Goal: Task Accomplishment & Management: Manage account settings

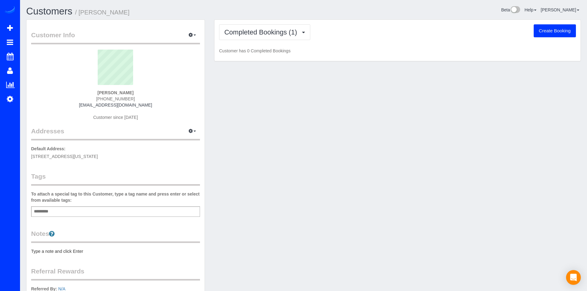
click at [288, 41] on div "Completed Bookings (1) Completed Bookings (1) Upcoming Bookings (0) Cancelled B…" at bounding box center [398, 41] width 366 height 42
click at [292, 37] on button "Completed Bookings (1)" at bounding box center [264, 32] width 91 height 16
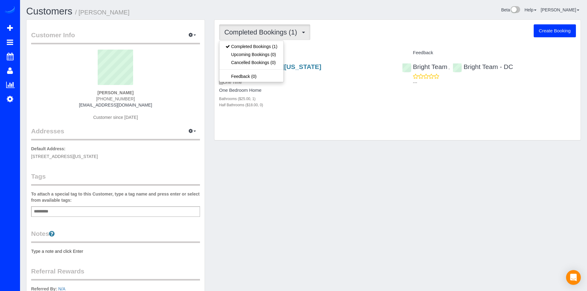
click at [359, 47] on div "Completed Bookings (1) Completed Bookings (1) Upcoming Bookings (0) Cancelled B…" at bounding box center [398, 80] width 366 height 121
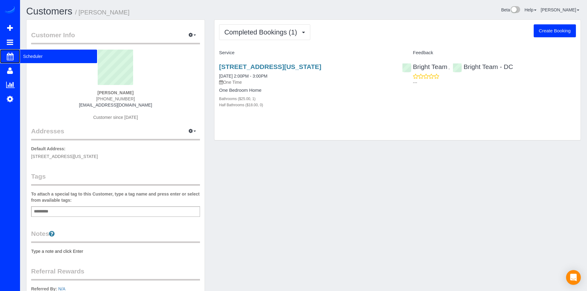
click at [27, 54] on span "Scheduler" at bounding box center [58, 56] width 77 height 14
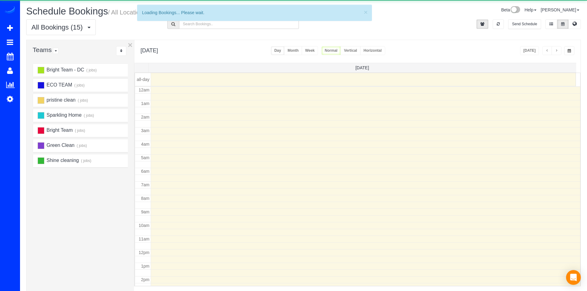
scroll to position [82, 0]
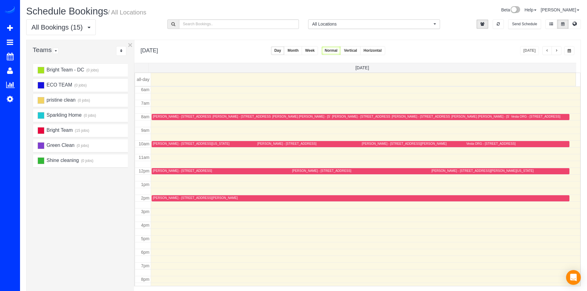
click at [437, 166] on td at bounding box center [366, 164] width 430 height 7
click at [436, 172] on div "[PERSON_NAME] - [STREET_ADDRESS][PERSON_NAME][US_STATE]" at bounding box center [483, 171] width 102 height 4
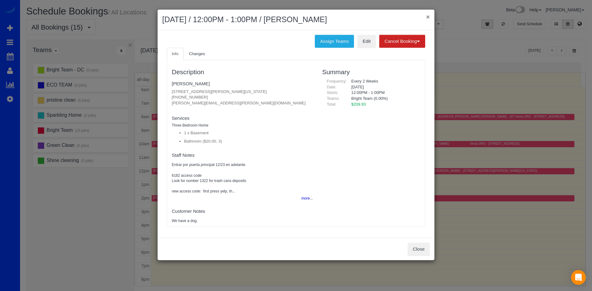
click at [426, 14] on button "×" at bounding box center [428, 17] width 4 height 6
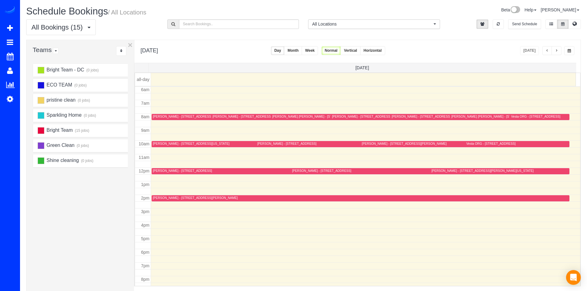
click at [559, 51] on button "button" at bounding box center [557, 50] width 10 height 9
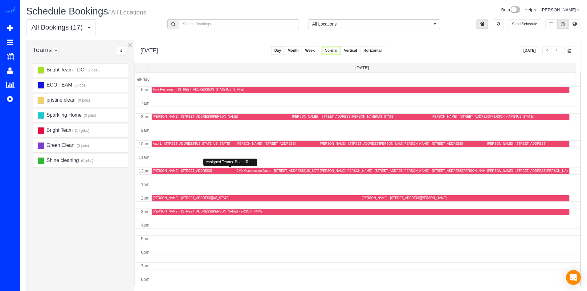
click at [166, 170] on div "Blanca Bejarano - 133 Cabbel Dr,, Manassas Park, VA 20111" at bounding box center [182, 171] width 59 height 4
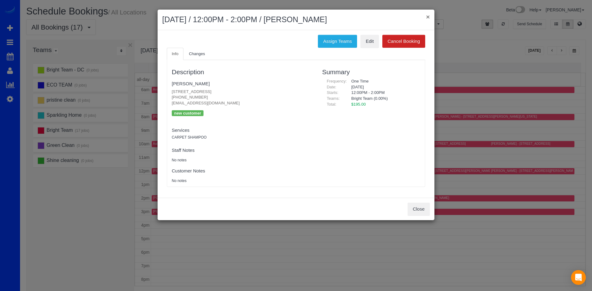
click at [427, 17] on button "×" at bounding box center [428, 17] width 4 height 6
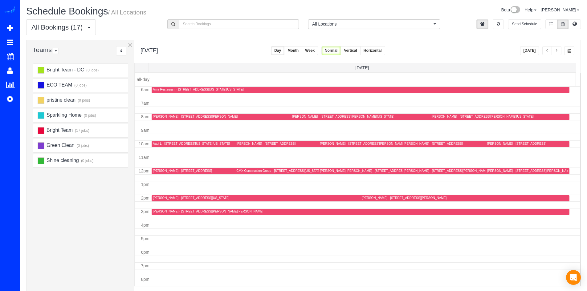
click at [530, 48] on button "Today" at bounding box center [529, 50] width 19 height 9
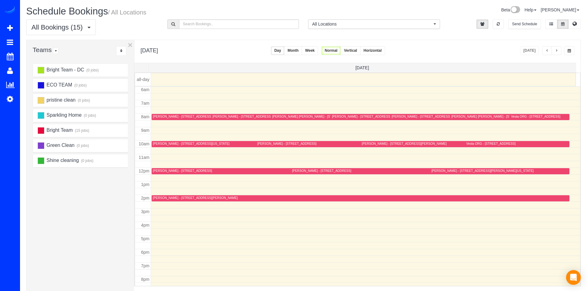
click at [556, 52] on span "button" at bounding box center [556, 51] width 3 height 4
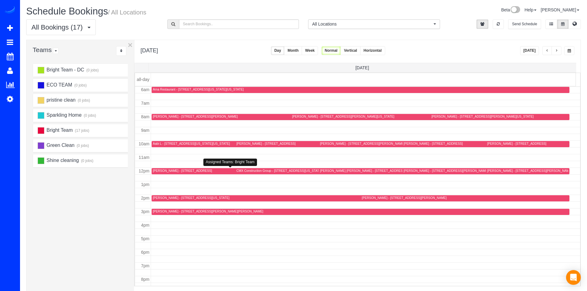
click at [158, 170] on div "Blanca Bejarano - 133 Cabbel Dr,, Manassas Park, VA 20111" at bounding box center [182, 171] width 59 height 4
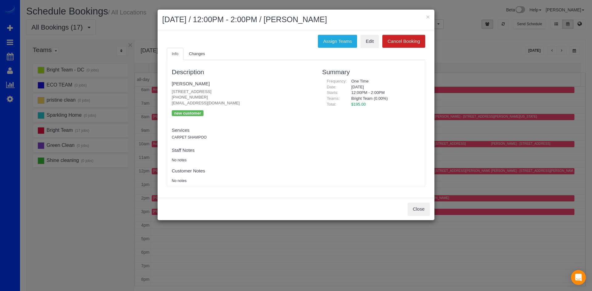
click at [371, 48] on ul "Info Changes" at bounding box center [296, 54] width 258 height 13
click at [371, 47] on link "Edit" at bounding box center [369, 41] width 18 height 13
click at [425, 18] on h2 "September 23, 2025 / 12:00PM - 2:00PM / Blanca Bejarano" at bounding box center [296, 19] width 268 height 11
drag, startPoint x: 424, startPoint y: 23, endPoint x: 427, endPoint y: 18, distance: 5.1
click at [425, 22] on h2 "September 23, 2025 / 12:00PM - 2:00PM / Blanca Bejarano" at bounding box center [296, 19] width 268 height 11
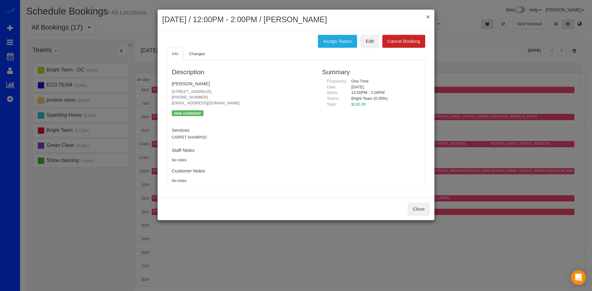
click at [427, 18] on button "×" at bounding box center [428, 17] width 4 height 6
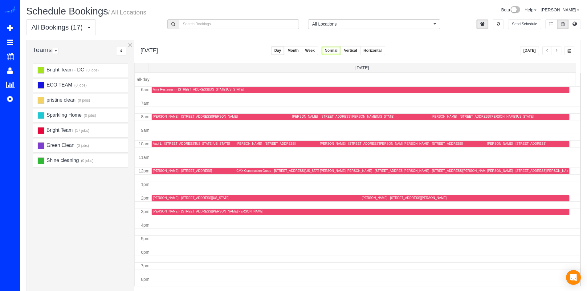
click at [548, 50] on span "button" at bounding box center [547, 51] width 3 height 4
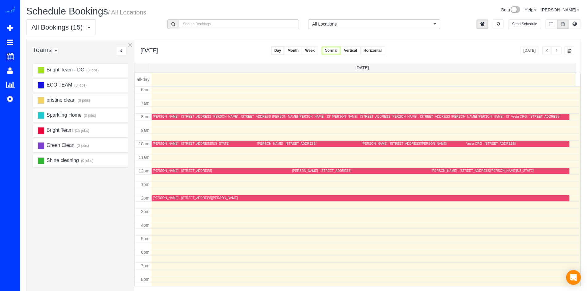
click at [548, 54] on button "button" at bounding box center [548, 50] width 10 height 9
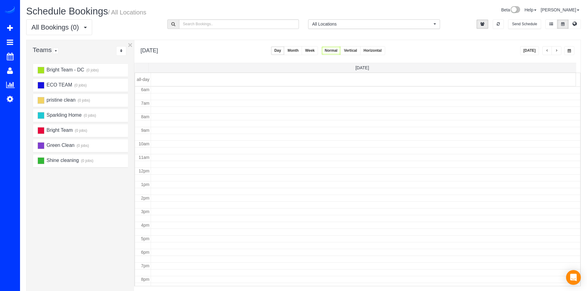
click at [548, 53] on span "button" at bounding box center [547, 51] width 3 height 4
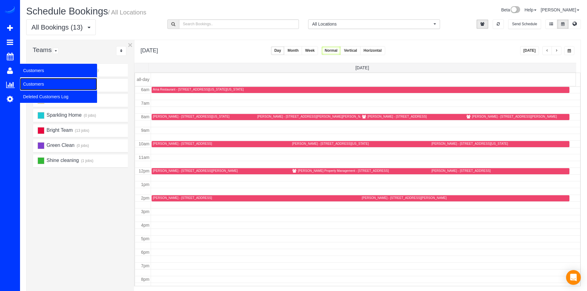
click at [38, 84] on link "Customers" at bounding box center [58, 84] width 77 height 12
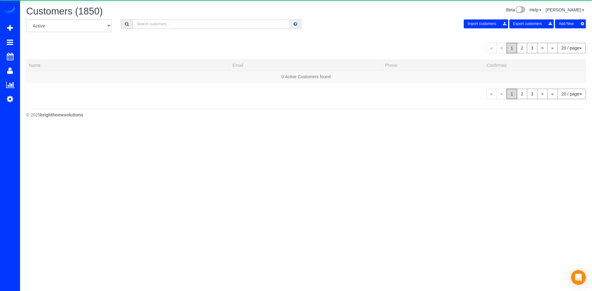
click at [173, 28] on input "text" at bounding box center [211, 24] width 157 height 10
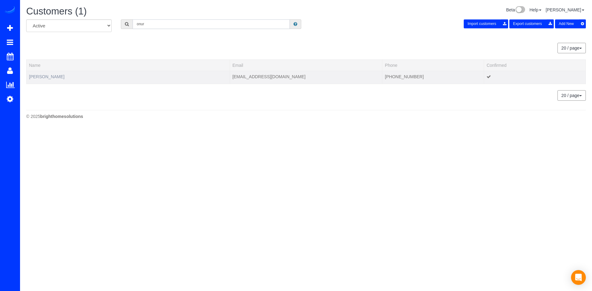
type input "onur"
click at [42, 75] on link "Onur Balta" at bounding box center [46, 76] width 35 height 5
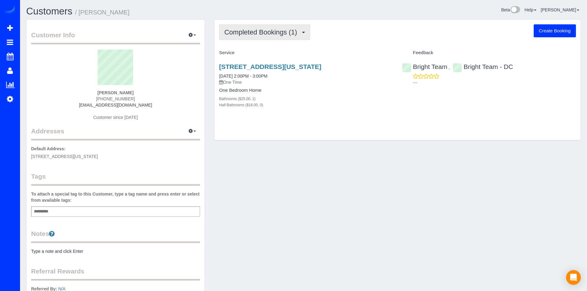
click at [270, 37] on button "Completed Bookings (1)" at bounding box center [264, 32] width 91 height 16
click at [315, 47] on div "Completed Bookings (1) Completed Bookings (1) Upcoming Bookings (0) Cancelled B…" at bounding box center [398, 80] width 366 height 121
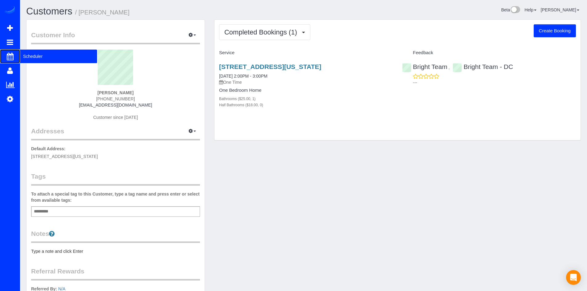
click at [23, 58] on span "Scheduler" at bounding box center [58, 56] width 77 height 14
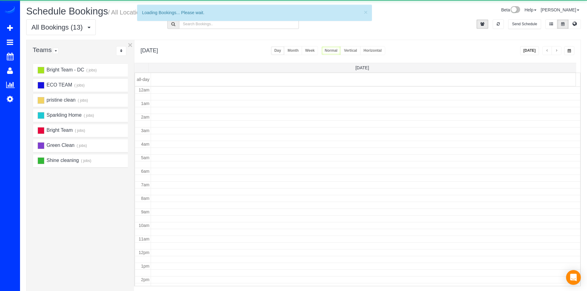
scroll to position [82, 0]
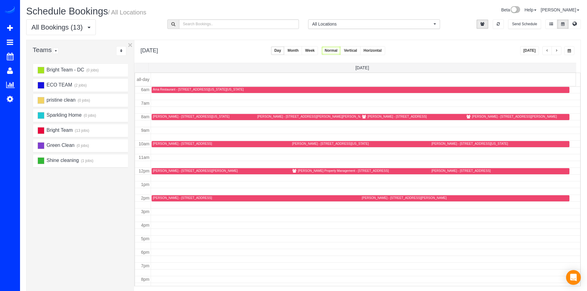
click at [536, 53] on button "[DATE]" at bounding box center [529, 50] width 19 height 9
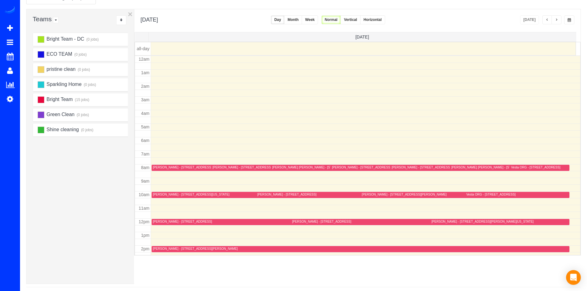
scroll to position [0, 0]
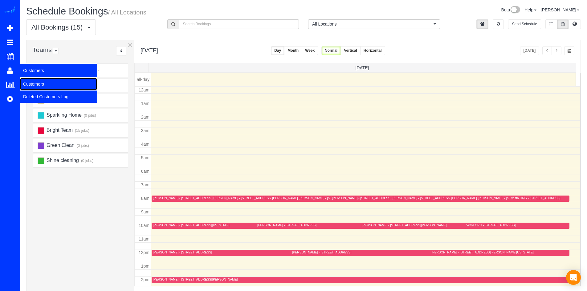
click at [30, 81] on link "Customers" at bounding box center [58, 84] width 77 height 12
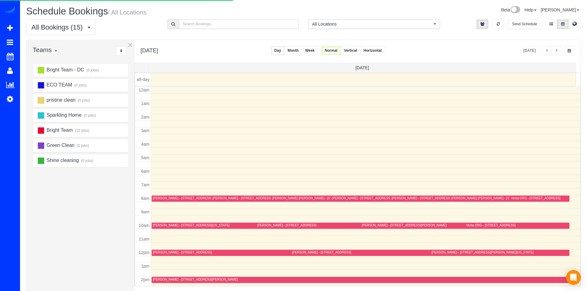
click at [187, 25] on input "text" at bounding box center [239, 24] width 120 height 10
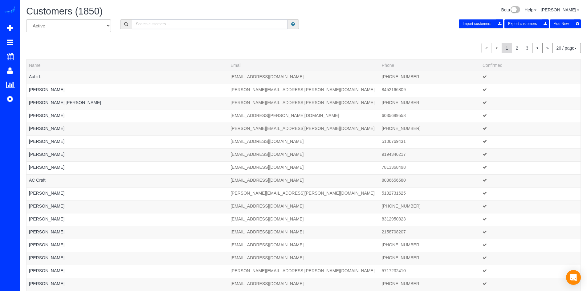
click at [185, 28] on input "text" at bounding box center [210, 24] width 156 height 10
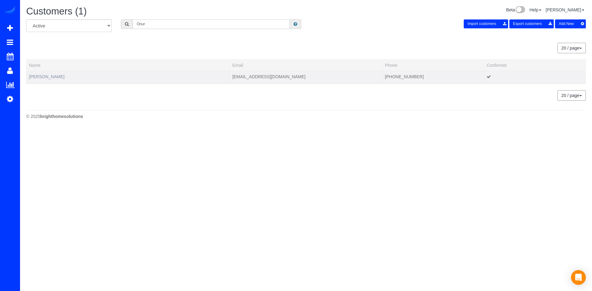
type input "Onur"
click at [46, 78] on link "Onur Balta" at bounding box center [46, 76] width 35 height 5
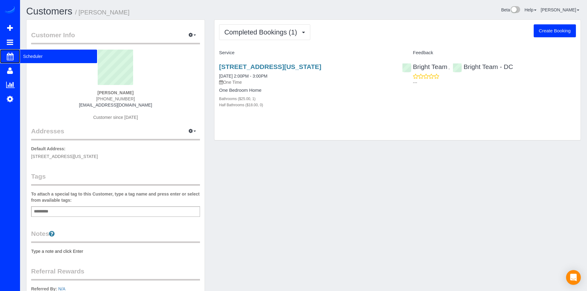
click at [42, 54] on span "Scheduler" at bounding box center [58, 56] width 77 height 14
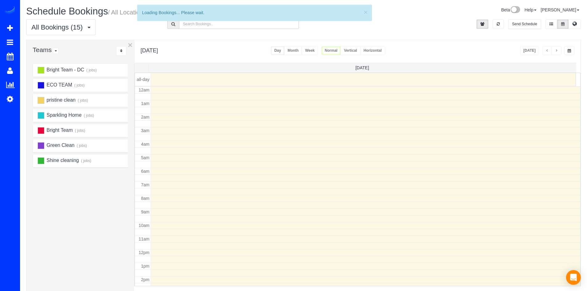
scroll to position [82, 0]
click at [559, 51] on button "button" at bounding box center [557, 50] width 10 height 9
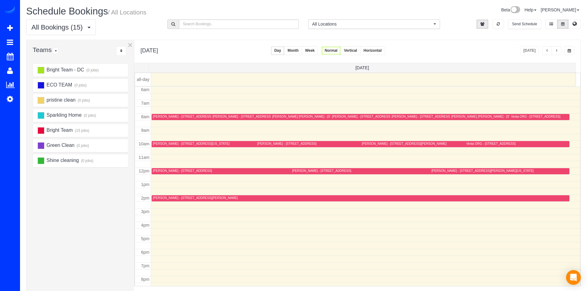
click at [559, 51] on button "button" at bounding box center [557, 50] width 10 height 9
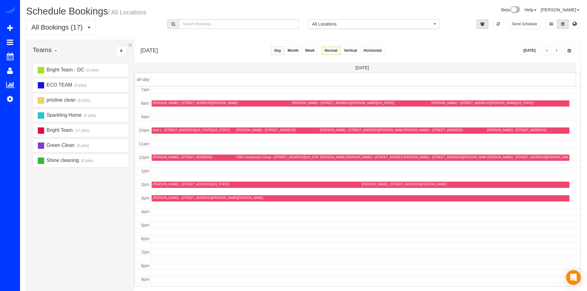
scroll to position [34, 0]
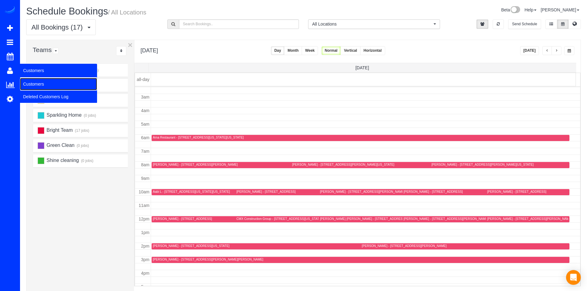
click at [34, 82] on link "Customers" at bounding box center [58, 84] width 77 height 12
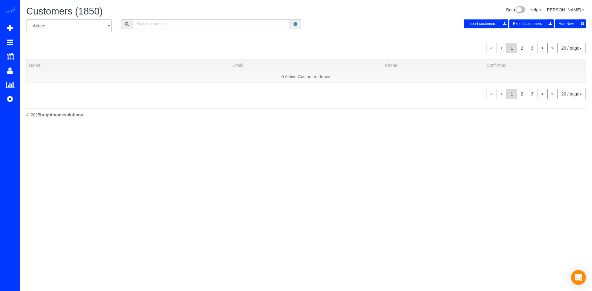
click at [150, 26] on input "text" at bounding box center [211, 24] width 157 height 10
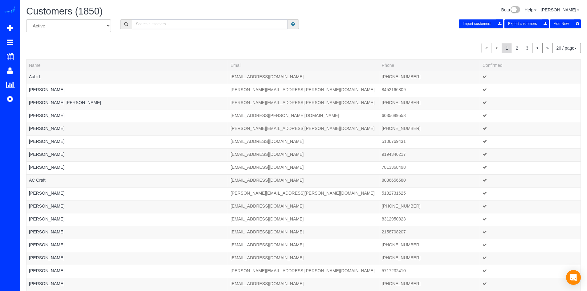
type input "B"
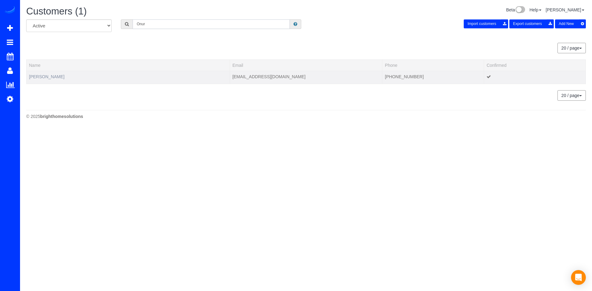
type input "Onur"
click at [43, 78] on link "Onur Balta" at bounding box center [46, 76] width 35 height 5
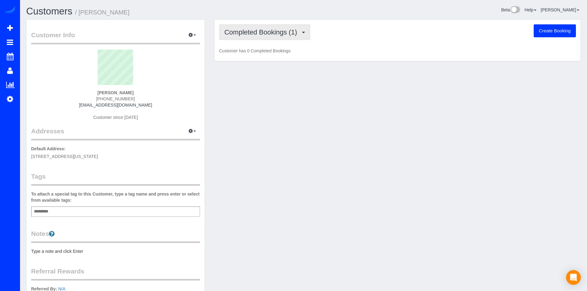
click at [289, 38] on button "Completed Bookings (1)" at bounding box center [264, 32] width 91 height 16
click at [344, 48] on p "Customer has 0 Completed Bookings" at bounding box center [397, 51] width 357 height 6
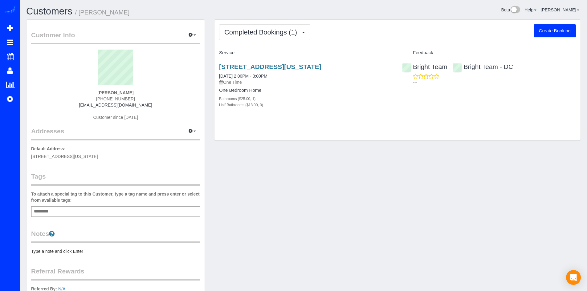
click at [545, 34] on button "Create Booking" at bounding box center [555, 30] width 42 height 13
select select "DC"
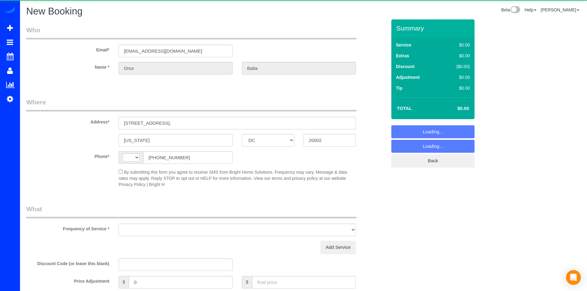
select select "object:4454"
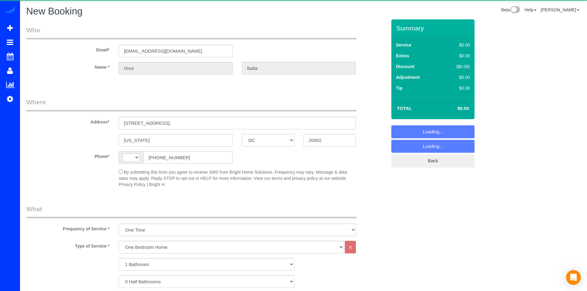
select select "string:[GEOGRAPHIC_DATA]"
select select "object:4880"
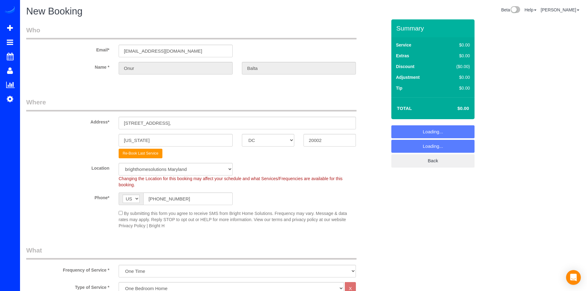
select select "2"
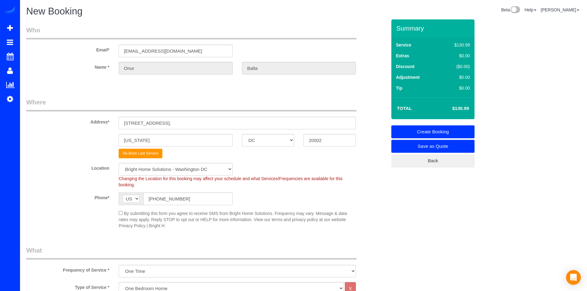
select select "object:4937"
drag, startPoint x: 166, startPoint y: 122, endPoint x: 124, endPoint y: 121, distance: 41.6
click at [124, 121] on input "2625 3rd St NE," at bounding box center [237, 123] width 237 height 13
paste input "1631 Wisconsin Ave NW Washington, DC 20007"
type input "1631 Wisconsin Ave NW Washington, DC 20007"
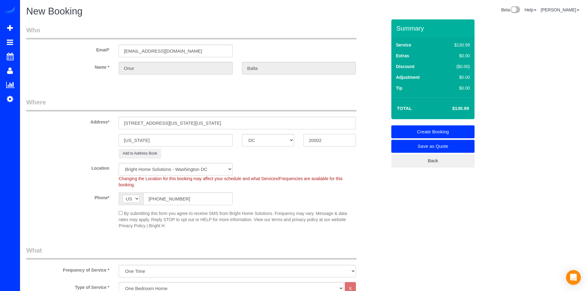
click at [330, 143] on input "20002" at bounding box center [330, 140] width 52 height 13
type input "20007"
drag, startPoint x: 240, startPoint y: 126, endPoint x: 175, endPoint y: 130, distance: 64.8
click at [175, 130] on sui-booking-address "Address* 1631 Wisconsin Ave NW Washington, DC 20007 Washington AK AL AR AZ CA C…" at bounding box center [206, 128] width 361 height 61
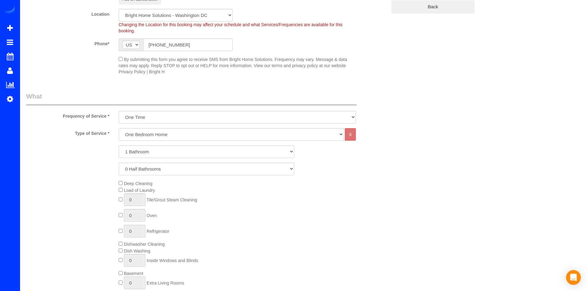
scroll to position [123, 0]
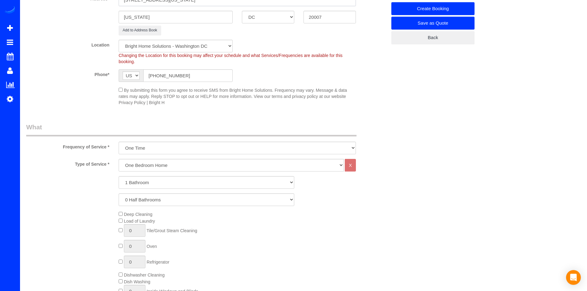
type input "1631 Wisconsin Ave NW"
click at [188, 154] on select "triweekly -15% off - 15.00% Biweekly -20% off - 20.00% Monthly -10% off - 10.00…" at bounding box center [237, 148] width 237 height 13
click at [180, 154] on select "triweekly -15% off - 15.00% Biweekly -20% off - 20.00% Monthly -10% off - 10.00…" at bounding box center [237, 148] width 237 height 13
click at [172, 169] on select "One Bedroom Home Two Bedroom Home Three Bedroom Home Four Bedroom Home Five Bed…" at bounding box center [231, 165] width 225 height 13
select select "32"
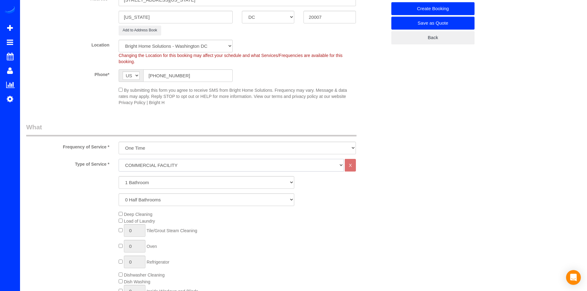
click at [119, 159] on select "One Bedroom Home Two Bedroom Home Three Bedroom Home Four Bedroom Home Five Bed…" at bounding box center [231, 165] width 225 height 13
select select "1"
select select "60"
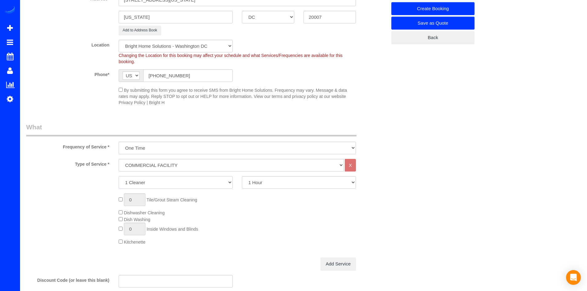
click at [161, 178] on select "1 Cleaner 2 Cleaners 3 Cleaners 4 Cleaners 5 Cleaners 6 Cleaners" at bounding box center [176, 182] width 114 height 13
select select "3"
click at [119, 176] on select "1 Cleaner 2 Cleaners 3 Cleaners 4 Cleaners 5 Cleaners 6 Cleaners" at bounding box center [176, 182] width 114 height 13
click at [260, 186] on select "1 Hour 2 Hours 3 Hours 4 Hours 5 Hours 6 Hours 7 Hours 8 Hours 9 Hours 10 Hours…" at bounding box center [299, 182] width 114 height 13
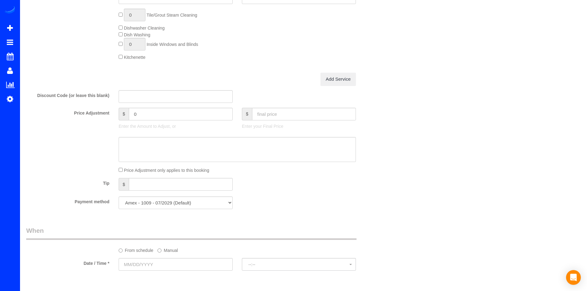
scroll to position [216, 0]
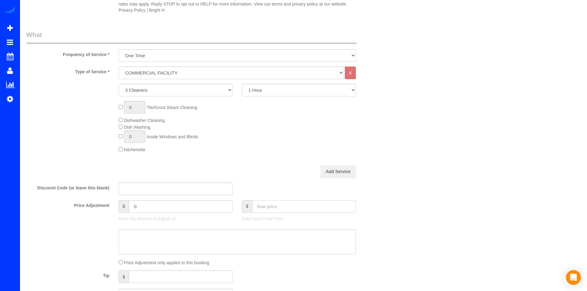
click at [264, 206] on input "text" at bounding box center [304, 206] width 104 height 13
type input "195"
type input "79.5"
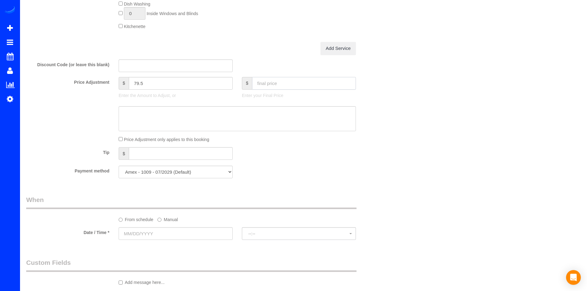
scroll to position [432, 0]
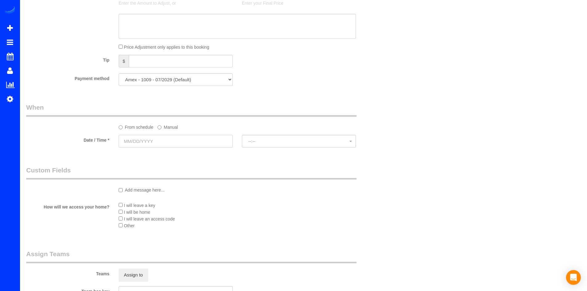
click at [152, 137] on input "text" at bounding box center [176, 141] width 114 height 13
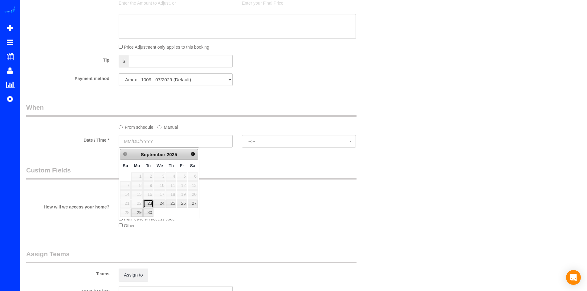
click at [148, 203] on link "23" at bounding box center [148, 204] width 10 height 8
type input "09/23/2025"
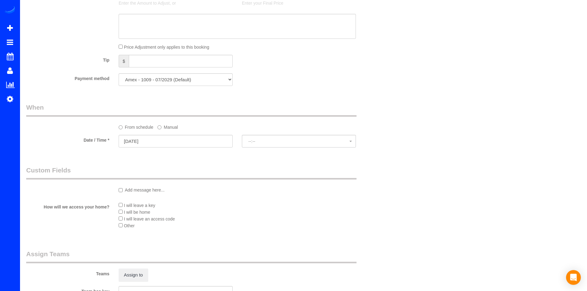
select select "spot1"
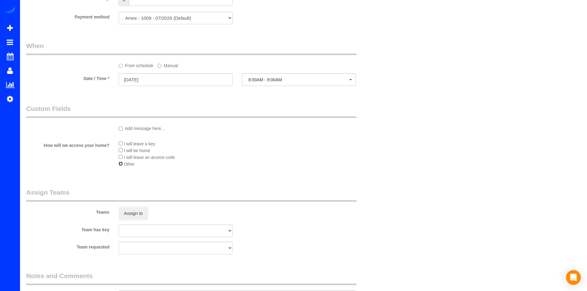
scroll to position [555, 0]
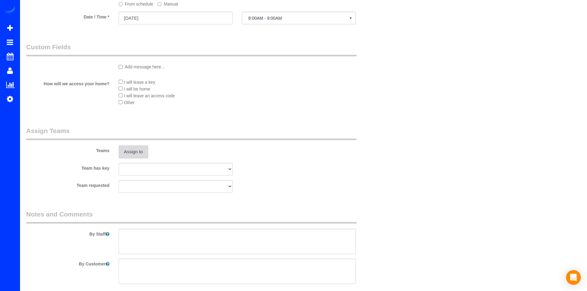
click at [127, 158] on button "Assign to" at bounding box center [134, 152] width 30 height 13
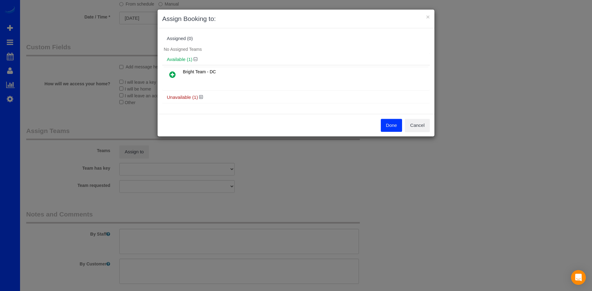
click at [199, 94] on div "Unavailable (1)" at bounding box center [296, 97] width 268 height 11
click at [200, 98] on icon at bounding box center [201, 97] width 4 height 5
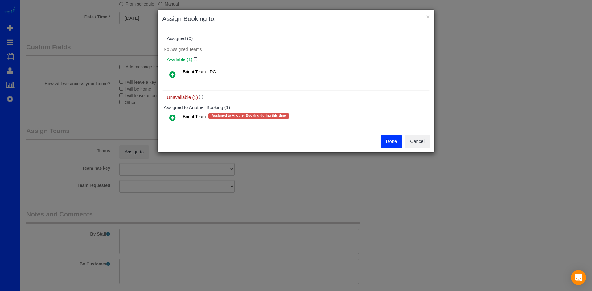
click at [170, 115] on icon at bounding box center [172, 117] width 6 height 7
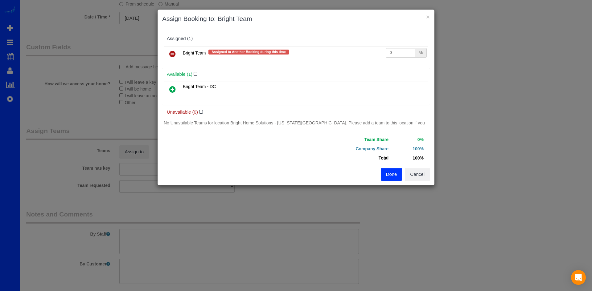
click at [383, 170] on button "Done" at bounding box center [392, 174] width 22 height 13
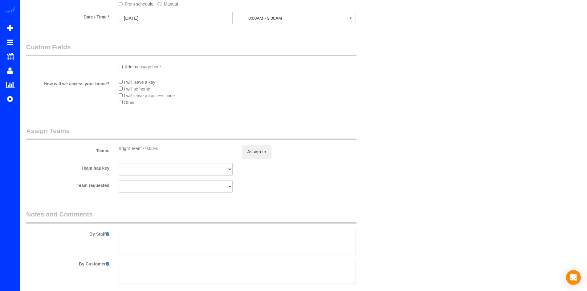
click at [139, 241] on textarea at bounding box center [237, 241] width 237 height 25
type textarea "N"
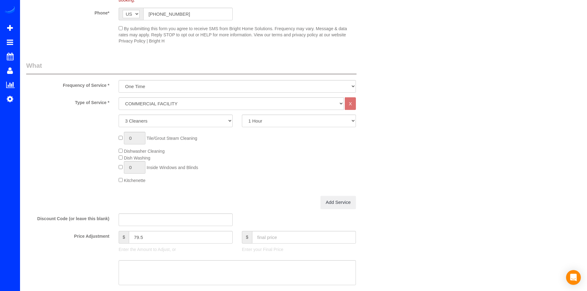
scroll to position [0, 0]
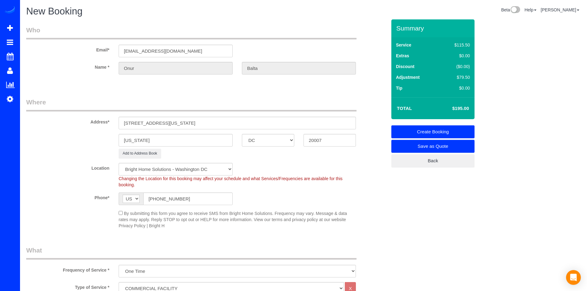
click at [454, 128] on link "Create Booking" at bounding box center [433, 131] width 83 height 13
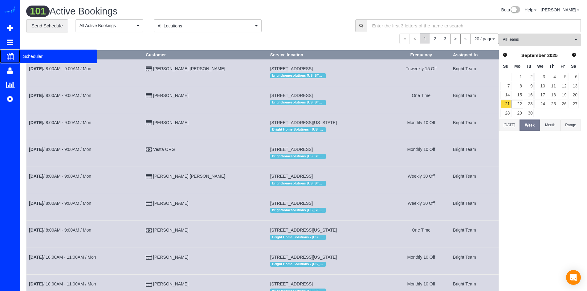
click at [27, 60] on span "Scheduler" at bounding box center [58, 56] width 77 height 14
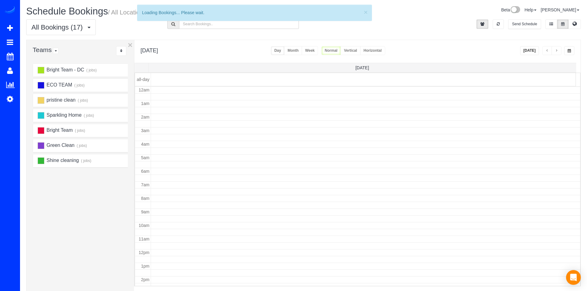
scroll to position [82, 0]
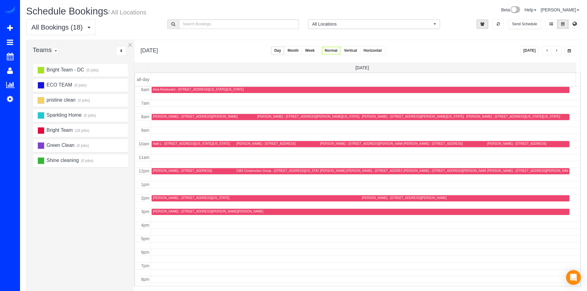
click at [534, 50] on button "Today" at bounding box center [529, 50] width 19 height 9
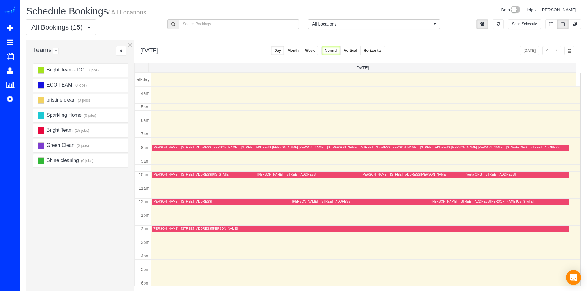
scroll to position [113, 0]
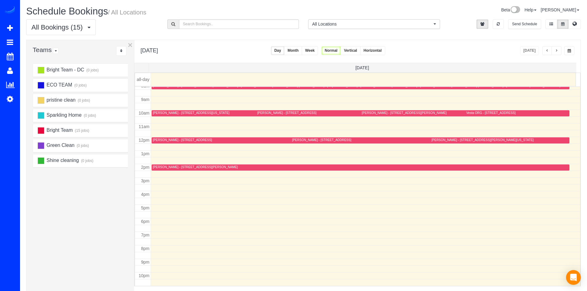
click at [556, 55] on div "Monday, Sep 22, 2025 Today Day Month Week Normal Vertical Horizontal" at bounding box center [357, 51] width 446 height 23
click at [557, 53] on span "button" at bounding box center [556, 51] width 3 height 4
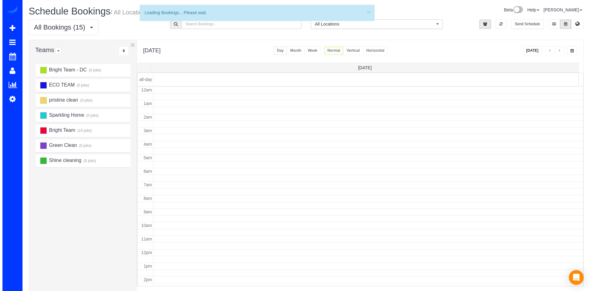
scroll to position [82, 0]
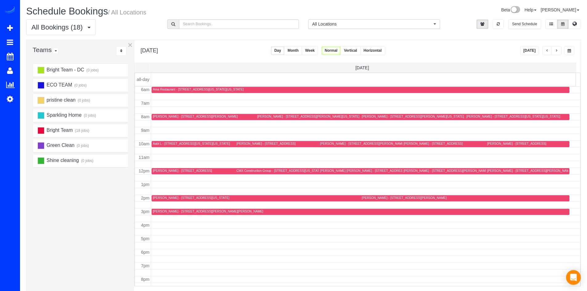
click at [162, 169] on div "Blanca Bejarano - 133 Cabbel Dr,, Manassas Park, VA 20111" at bounding box center [182, 171] width 59 height 4
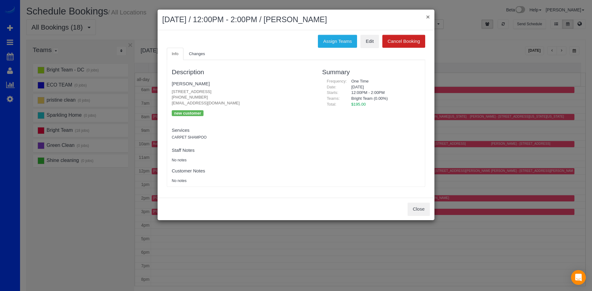
click at [428, 15] on button "×" at bounding box center [428, 17] width 4 height 6
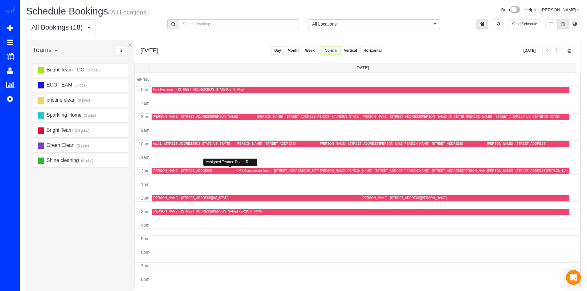
click at [162, 171] on div "Blanca Bejarano - 133 Cabbel Dr,, Manassas Park, VA 20111" at bounding box center [182, 171] width 59 height 4
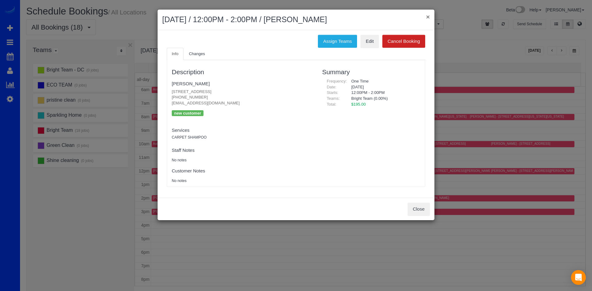
click at [426, 18] on button "×" at bounding box center [428, 17] width 4 height 6
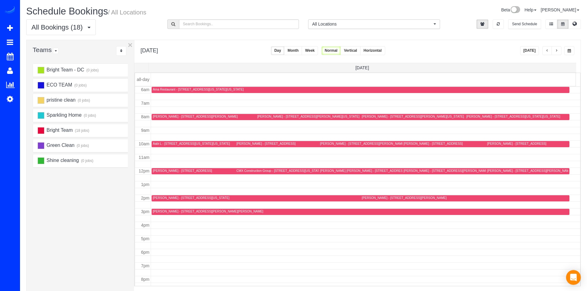
click at [165, 171] on div "Blanca Bejarano - 133 Cabbel Dr,, Manassas Park, VA 20111" at bounding box center [182, 171] width 59 height 4
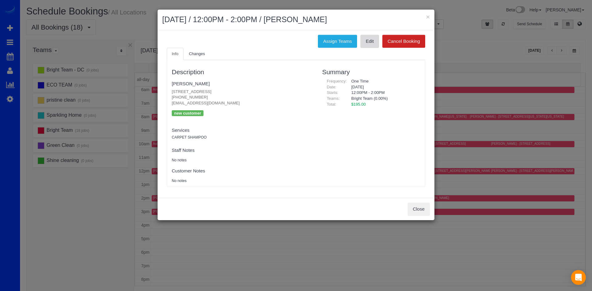
click at [370, 41] on link "Edit" at bounding box center [369, 41] width 18 height 13
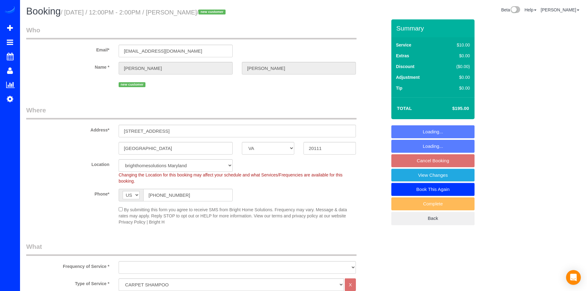
select select "VA"
select select "object:714"
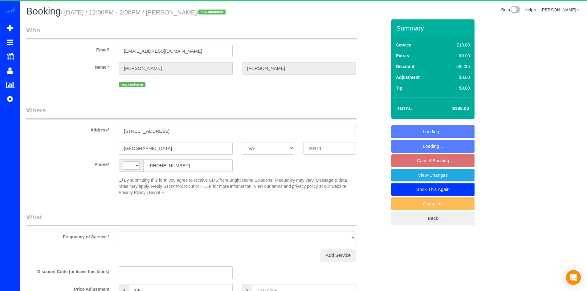
select select "VA"
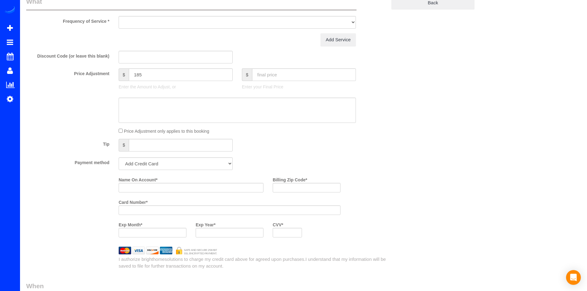
scroll to position [277, 0]
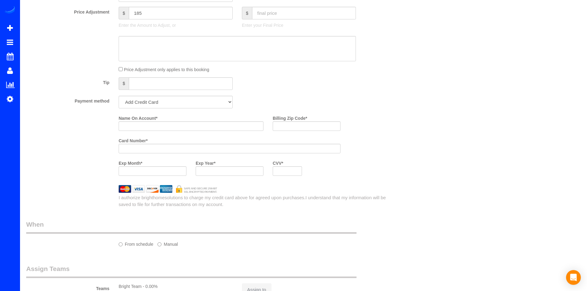
select select "string:[GEOGRAPHIC_DATA]"
select select "object:589"
select select "string:fspay-fd537d6c-d127-47f7-a49c-b12a16c27c7d"
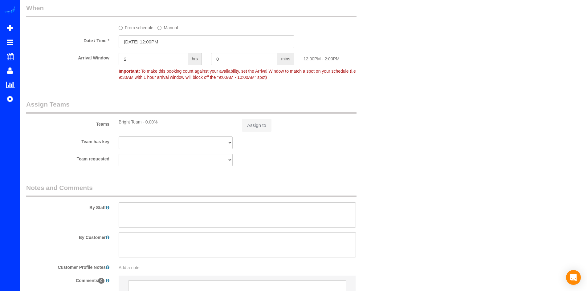
scroll to position [421, 0]
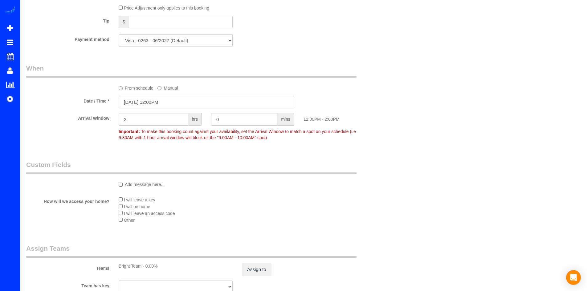
click at [157, 109] on sui-booking-spot "From schedule Manual Date / Time * 09/23/2025 12:00PM Arrival Window 2 hrs 0 mi…" at bounding box center [206, 104] width 361 height 80
click at [158, 107] on input "09/23/2025 12:00PM" at bounding box center [207, 102] width 176 height 13
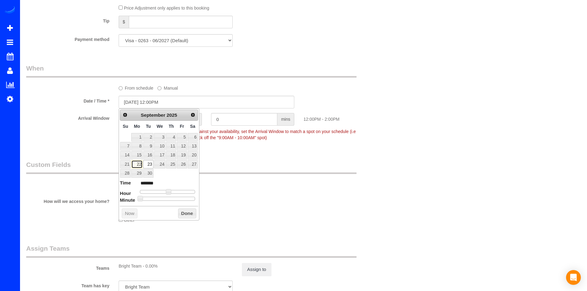
click at [138, 163] on link "22" at bounding box center [136, 164] width 11 height 8
type input "09/22/2025 12:00PM"
select select "object:744"
type input "09/22/2025 1:00PM"
type input "******"
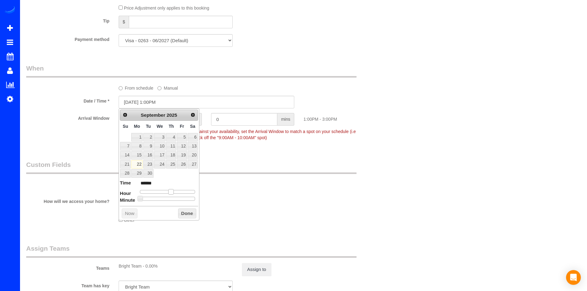
type input "09/22/2025 2:00PM"
type input "******"
drag, startPoint x: 170, startPoint y: 194, endPoint x: 175, endPoint y: 193, distance: 5.4
click at [175, 193] on span at bounding box center [173, 192] width 6 height 6
type input "09/22/2025 2:05PM"
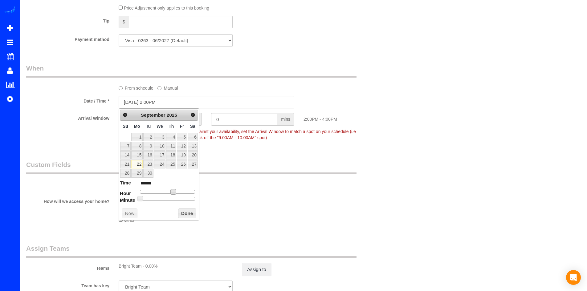
type input "******"
type input "09/22/2025 2:10PM"
type input "******"
type input "09/22/2025 2:05PM"
type input "******"
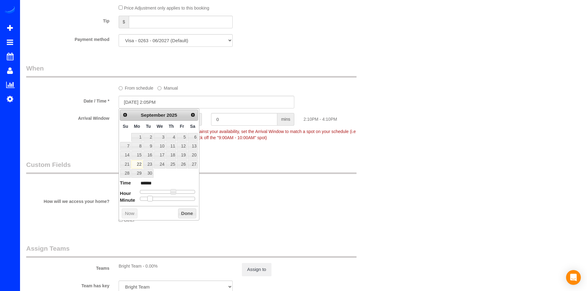
type input "09/22/2025 2:00PM"
type input "******"
drag, startPoint x: 145, startPoint y: 199, endPoint x: 141, endPoint y: 197, distance: 4.1
click at [141, 197] on div at bounding box center [167, 199] width 55 height 4
click at [185, 209] on button "Done" at bounding box center [187, 214] width 18 height 10
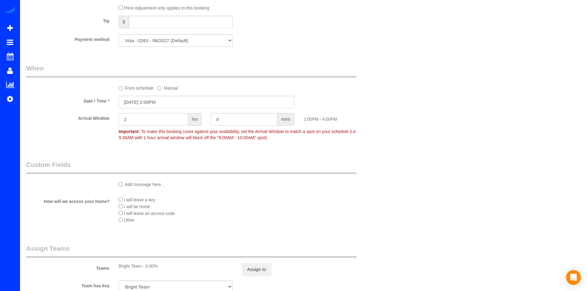
click at [140, 120] on input "2" at bounding box center [154, 119] width 70 height 13
type input "1"
click at [234, 117] on input "0" at bounding box center [244, 119] width 66 height 13
type input "30"
click at [399, 108] on div "Who Email* bejarano_pardo@hotmail.com Name * Blanca Bejarano new customer Where…" at bounding box center [303, 35] width 555 height 873
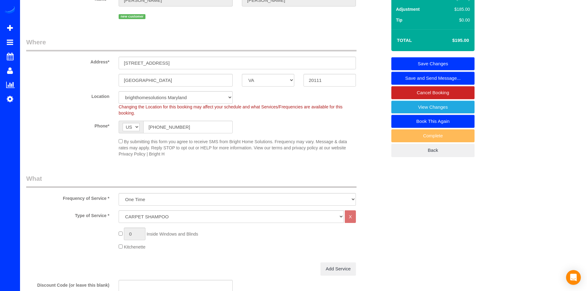
scroll to position [0, 0]
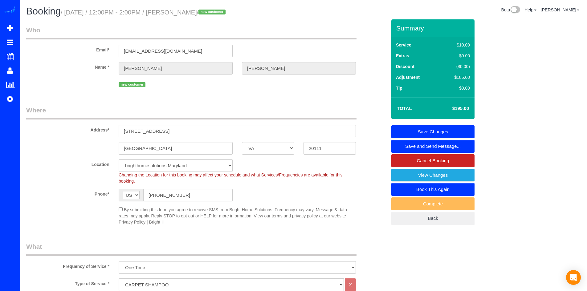
click at [453, 130] on link "Save Changes" at bounding box center [433, 131] width 83 height 13
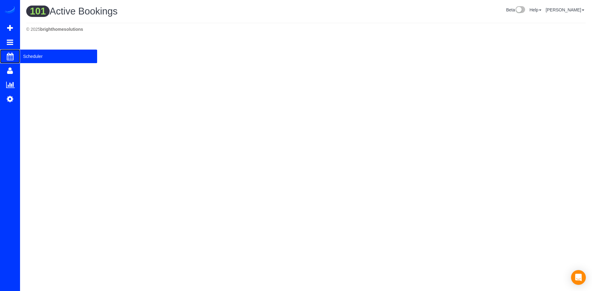
click at [26, 55] on span "Scheduler" at bounding box center [58, 56] width 77 height 14
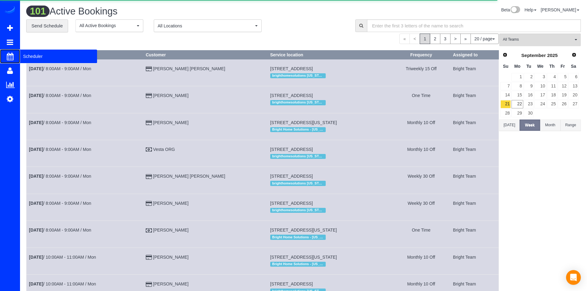
click at [24, 56] on span "Scheduler" at bounding box center [58, 56] width 77 height 14
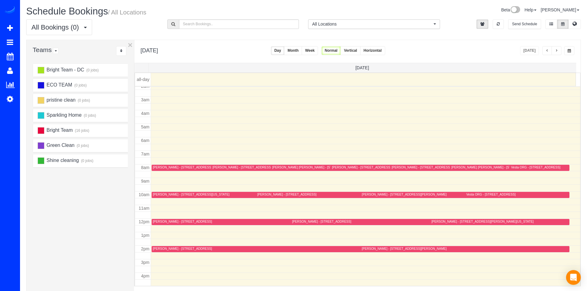
scroll to position [62, 0]
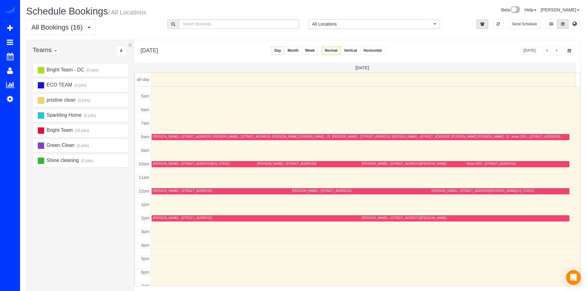
click at [557, 53] on button "button" at bounding box center [557, 50] width 10 height 9
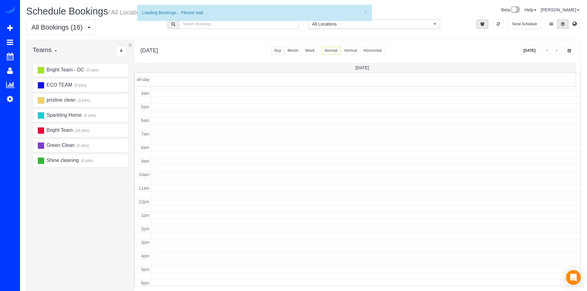
scroll to position [82, 0]
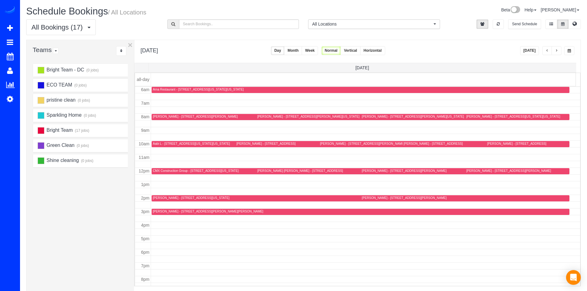
click at [545, 52] on button "button" at bounding box center [548, 50] width 10 height 9
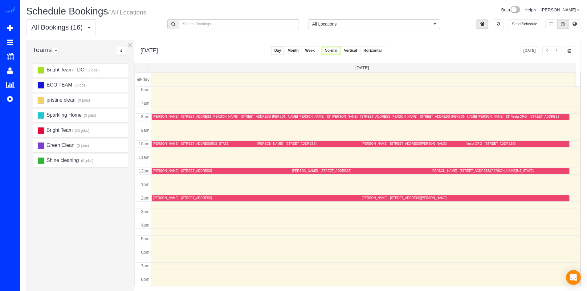
click at [551, 51] on button "button" at bounding box center [548, 50] width 10 height 9
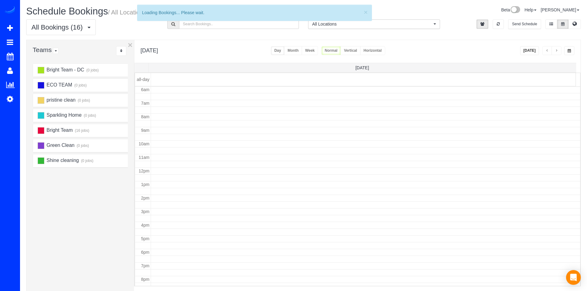
click at [549, 51] on button "button" at bounding box center [548, 50] width 10 height 9
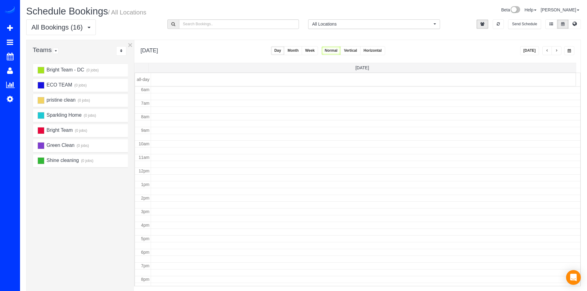
click at [549, 51] on button "button" at bounding box center [548, 50] width 10 height 9
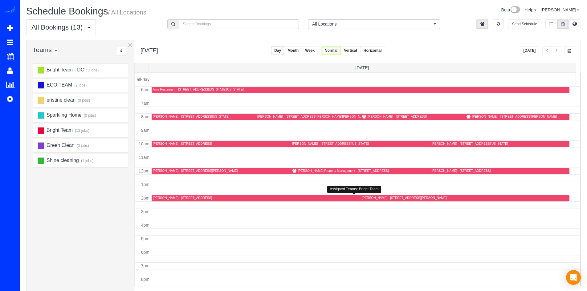
click at [161, 195] on td at bounding box center [366, 198] width 430 height 7
click at [163, 199] on div "Kathryn Erno - 14921 Carriage Square Drive, Silver Spring, MD 20906" at bounding box center [182, 198] width 59 height 4
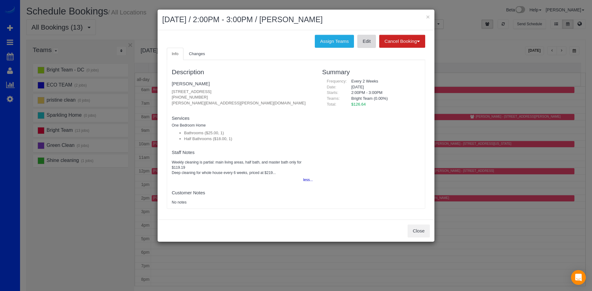
click at [362, 45] on link "Edit" at bounding box center [366, 41] width 18 height 13
click at [183, 83] on link "[PERSON_NAME]" at bounding box center [191, 83] width 38 height 5
click at [427, 16] on button "×" at bounding box center [428, 17] width 4 height 6
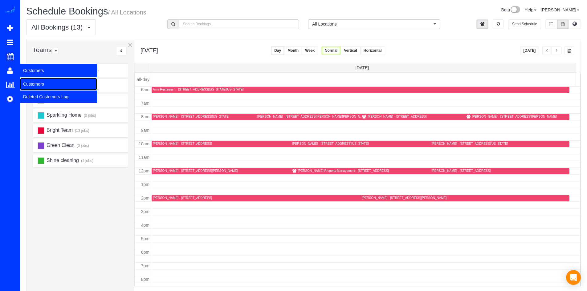
click at [41, 83] on link "Customers" at bounding box center [58, 84] width 77 height 12
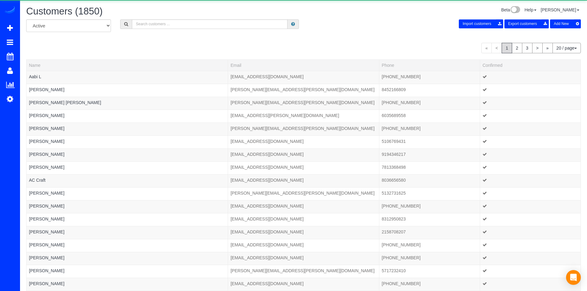
click at [150, 29] on div "All Active Archived Import customers Export customers Add New" at bounding box center [304, 27] width 564 height 17
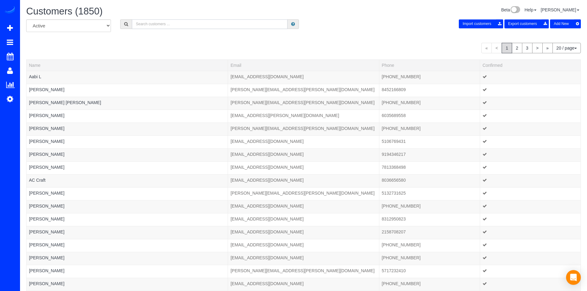
click at [149, 26] on input "text" at bounding box center [210, 24] width 156 height 10
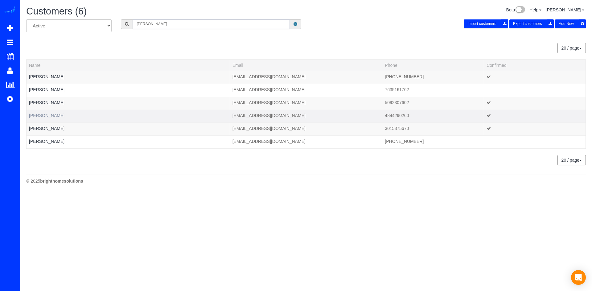
type input "Stephanie"
click at [51, 114] on link "Stephanie Olson" at bounding box center [46, 115] width 35 height 5
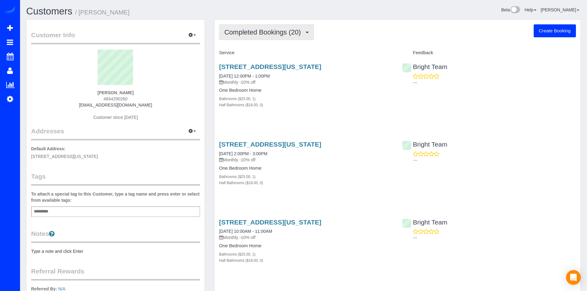
click at [276, 39] on button "Completed Bookings (20)" at bounding box center [266, 32] width 95 height 16
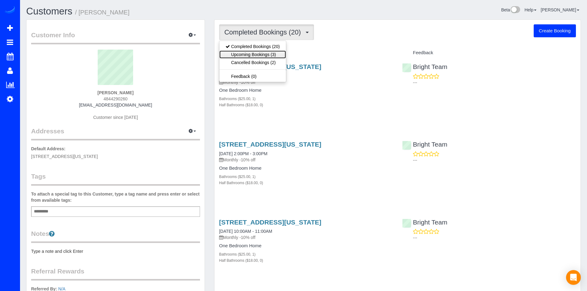
click at [272, 53] on link "Upcoming Bookings (3)" at bounding box center [253, 55] width 67 height 8
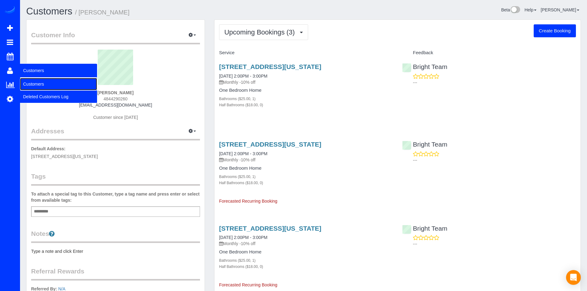
click at [34, 84] on link "Customers" at bounding box center [58, 84] width 77 height 12
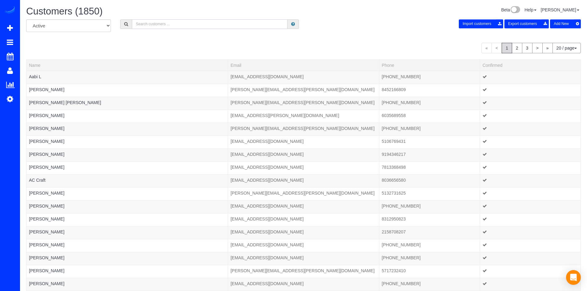
click at [158, 23] on input "text" at bounding box center [210, 24] width 156 height 10
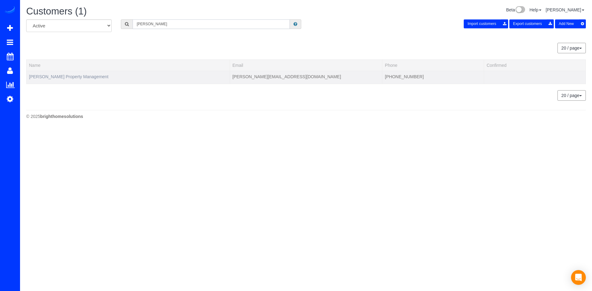
type input "vicky"
click at [69, 78] on link "Richey Property Management" at bounding box center [69, 76] width 80 height 5
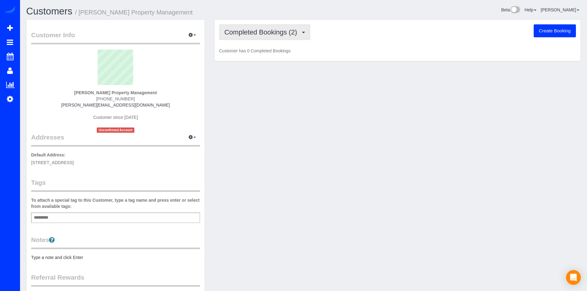
click at [295, 39] on button "Completed Bookings (2)" at bounding box center [264, 32] width 91 height 16
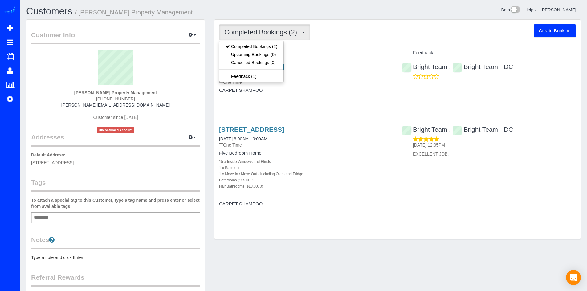
click at [339, 49] on div "Service" at bounding box center [306, 53] width 183 height 10
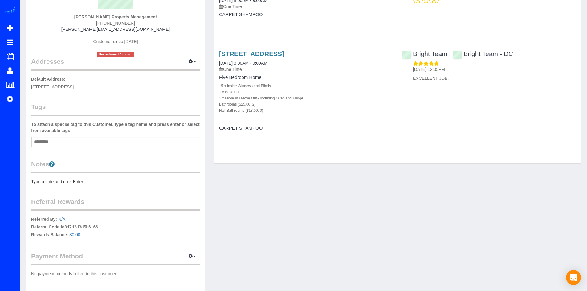
scroll to position [107, 0]
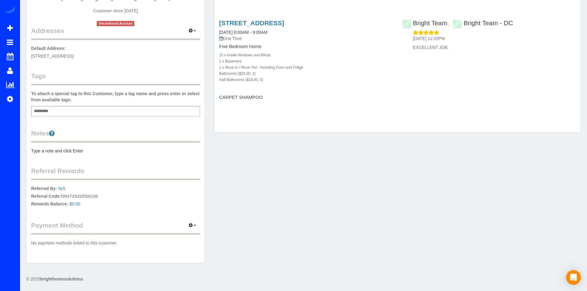
click at [195, 220] on div "Customer Info Edit Contact Info Send Message Email Preferences Special Sales Ta…" at bounding box center [116, 88] width 178 height 350
click at [194, 222] on button "button" at bounding box center [192, 226] width 15 height 10
click at [190, 195] on p "Referred By: N/A Referral Code: fd847d3d3d5b6166 Rewards Balance: $0.00" at bounding box center [115, 197] width 169 height 23
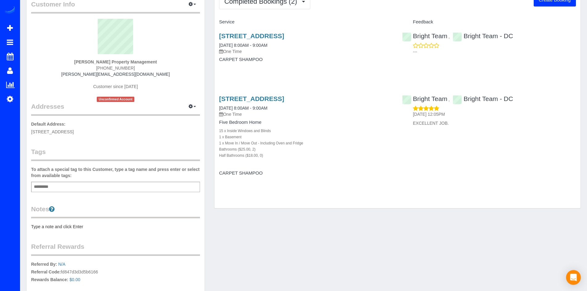
scroll to position [0, 0]
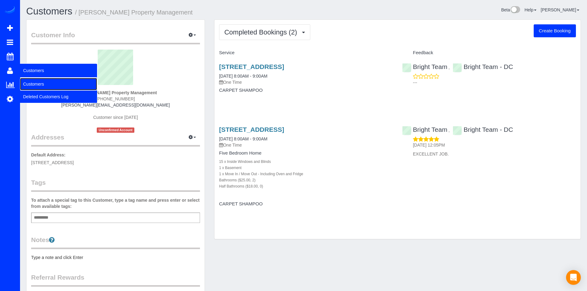
click at [28, 80] on link "Customers" at bounding box center [58, 84] width 77 height 12
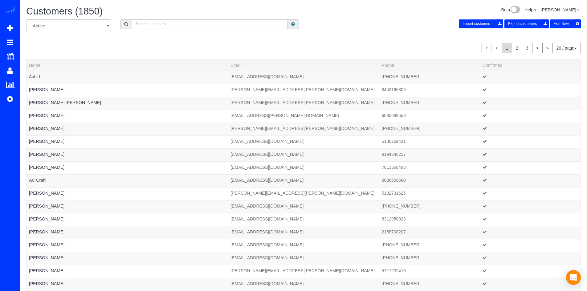
click at [152, 26] on input "text" at bounding box center [210, 24] width 156 height 10
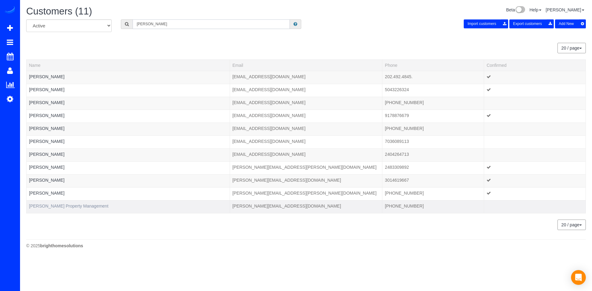
type input "Katherine"
click at [75, 206] on link "Richey Property Management" at bounding box center [69, 206] width 80 height 5
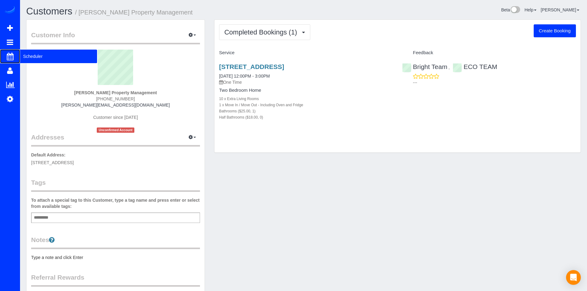
click at [23, 56] on span "Scheduler" at bounding box center [58, 56] width 77 height 14
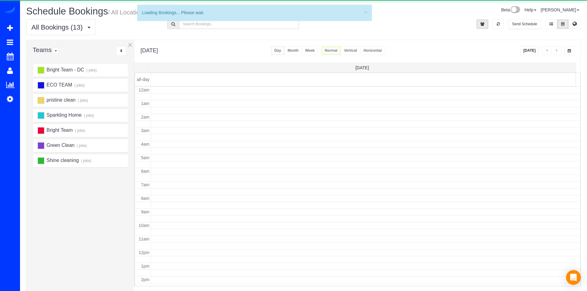
scroll to position [82, 0]
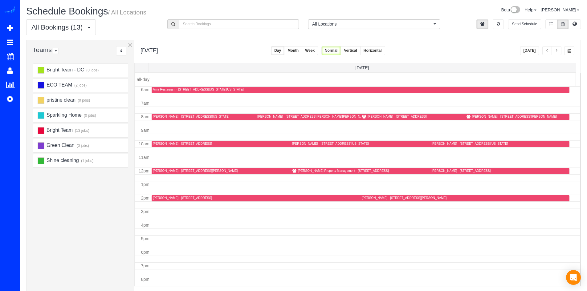
click at [549, 51] on button "button" at bounding box center [548, 50] width 10 height 9
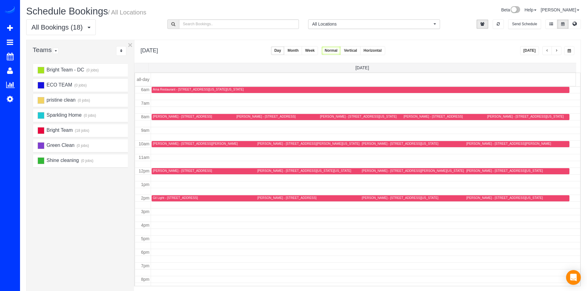
click at [548, 51] on span "button" at bounding box center [547, 51] width 3 height 4
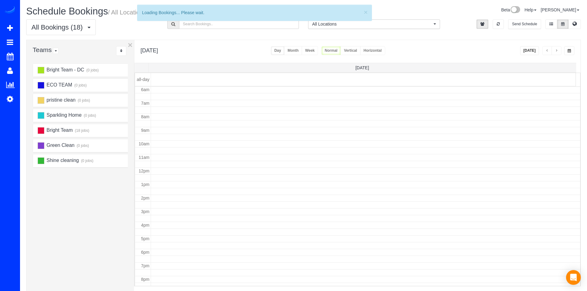
click at [548, 51] on span "button" at bounding box center [547, 51] width 3 height 4
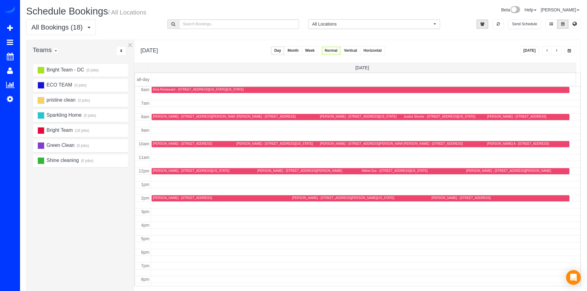
click at [562, 50] on div "[DATE]" at bounding box center [547, 50] width 55 height 9
click at [557, 51] on span "button" at bounding box center [556, 51] width 3 height 4
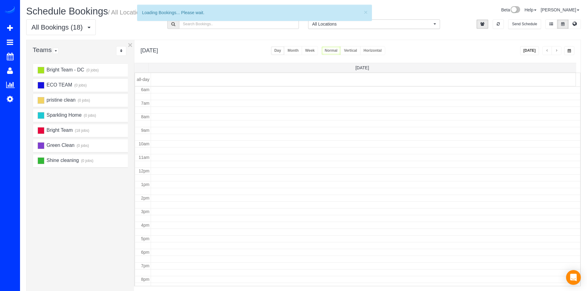
click at [557, 51] on span "button" at bounding box center [556, 51] width 3 height 4
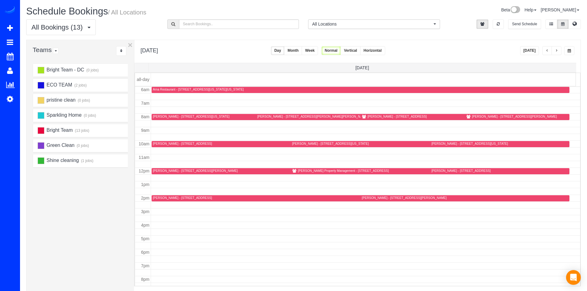
click at [170, 199] on div "Kathryn Erno - 14921 Carriage Square Drive, Silver Spring, MD 20906" at bounding box center [182, 198] width 59 height 4
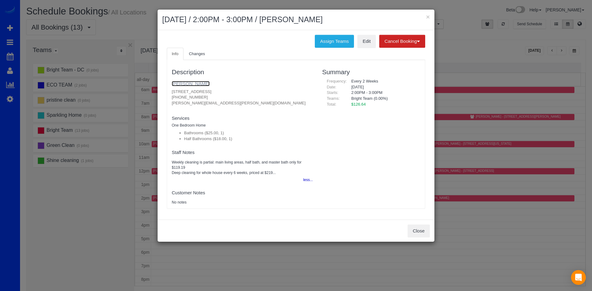
click at [179, 83] on link "Kathryn Erno" at bounding box center [191, 83] width 38 height 5
click at [428, 16] on button "×" at bounding box center [428, 17] width 4 height 6
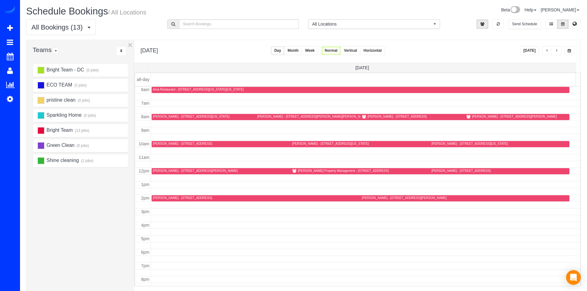
click at [560, 52] on button "button" at bounding box center [557, 50] width 10 height 9
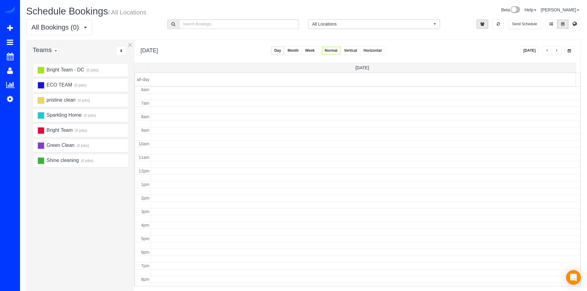
click at [559, 52] on button "button" at bounding box center [557, 50] width 10 height 9
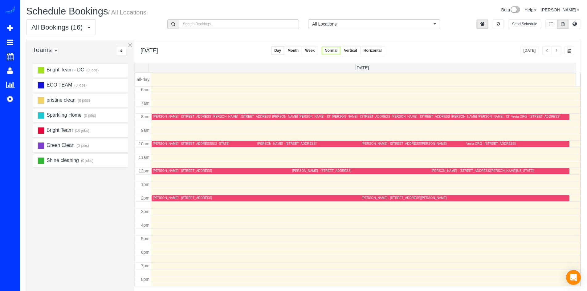
click at [557, 54] on button "button" at bounding box center [557, 50] width 10 height 9
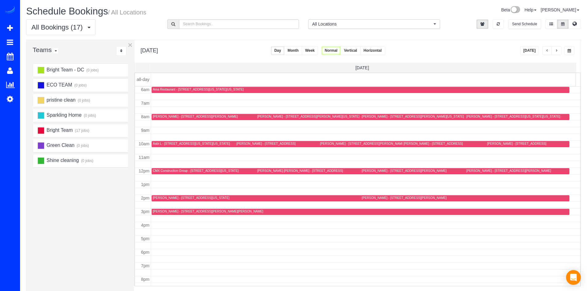
click at [544, 51] on button "button" at bounding box center [548, 50] width 10 height 9
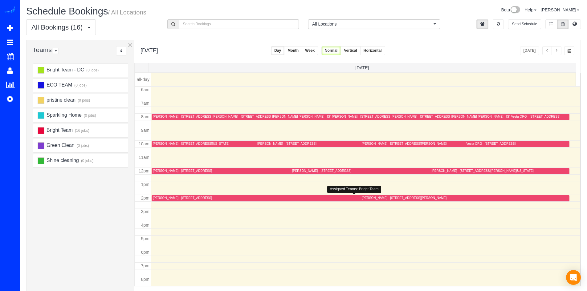
click at [173, 197] on div "[PERSON_NAME] - [STREET_ADDRESS]" at bounding box center [182, 198] width 59 height 4
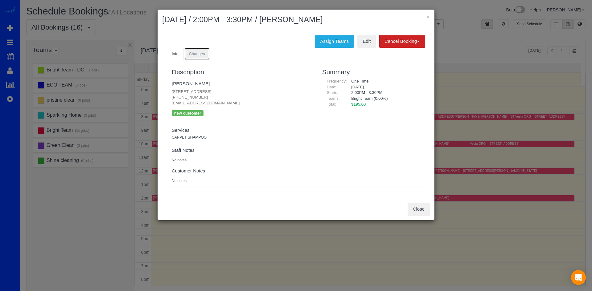
click at [201, 56] on span "Changes" at bounding box center [197, 53] width 16 height 5
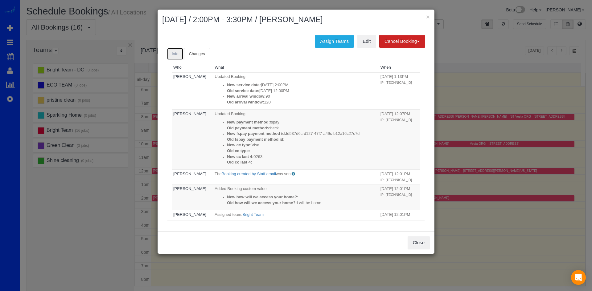
click at [176, 55] on span "Info" at bounding box center [175, 53] width 7 height 5
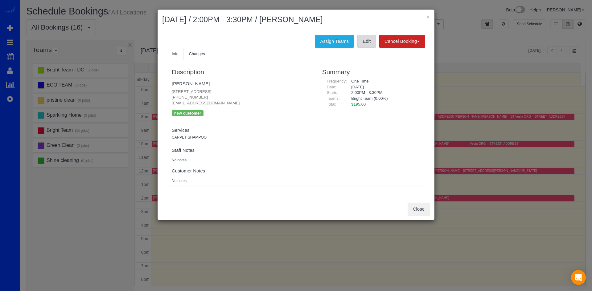
click at [362, 44] on link "Edit" at bounding box center [366, 41] width 18 height 13
click at [430, 16] on div "× September 22, 2025 / 2:00PM - 3:30PM / Blanca Bejarano" at bounding box center [296, 20] width 277 height 21
click at [429, 16] on button "×" at bounding box center [428, 17] width 4 height 6
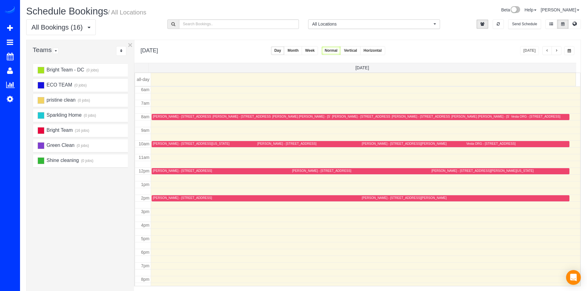
click at [554, 50] on button "button" at bounding box center [557, 50] width 10 height 9
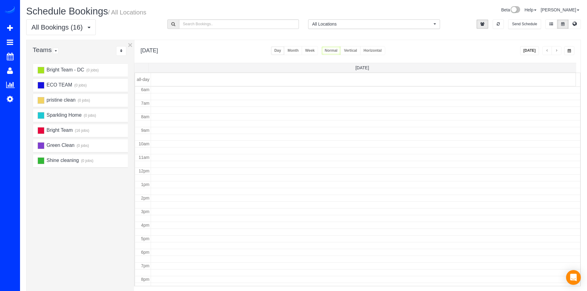
click at [554, 50] on button "button" at bounding box center [557, 50] width 10 height 9
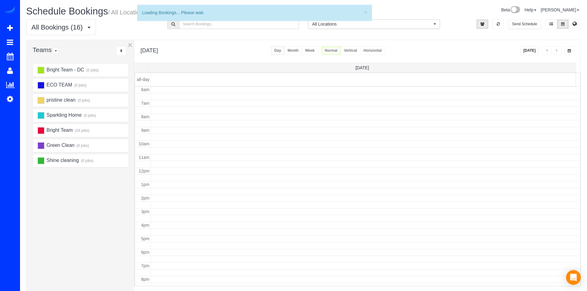
click at [554, 50] on button "button" at bounding box center [557, 50] width 10 height 9
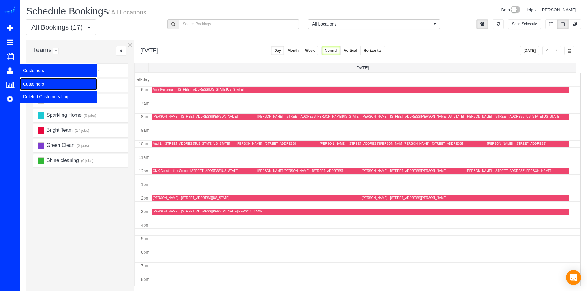
click at [30, 82] on link "Customers" at bounding box center [58, 84] width 77 height 12
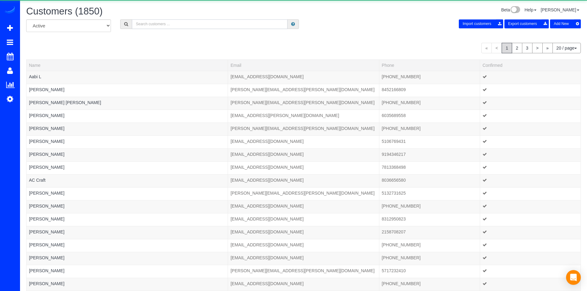
click at [159, 26] on input "text" at bounding box center [210, 24] width 156 height 10
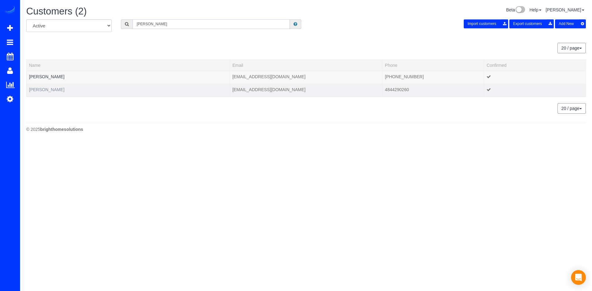
type input "olson"
click at [53, 92] on link "Stephanie Olson" at bounding box center [46, 89] width 35 height 5
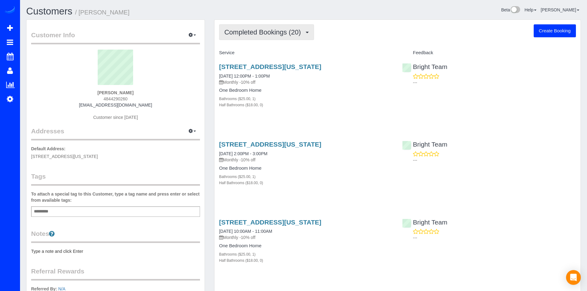
click at [282, 38] on button "Completed Bookings (20)" at bounding box center [266, 32] width 95 height 16
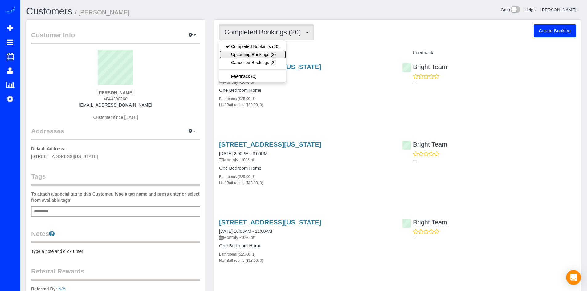
click at [275, 54] on link "Upcoming Bookings (3)" at bounding box center [253, 55] width 67 height 8
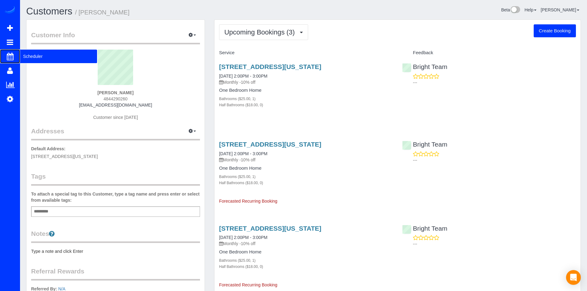
click at [31, 53] on span "Scheduler" at bounding box center [58, 56] width 77 height 14
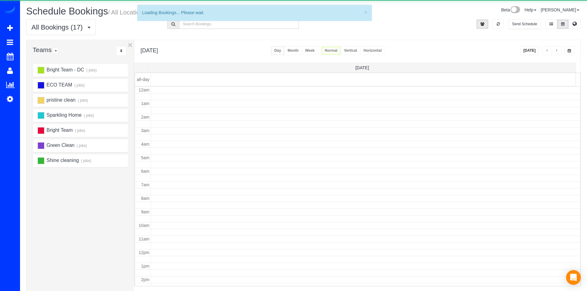
scroll to position [82, 0]
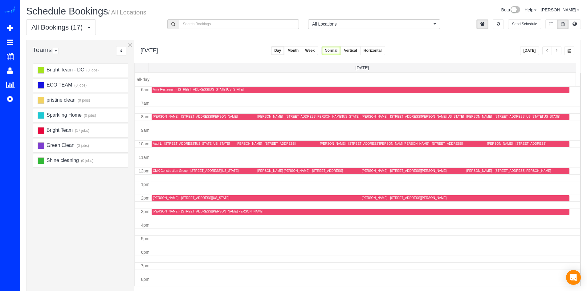
click at [318, 53] on button "Week" at bounding box center [310, 50] width 16 height 9
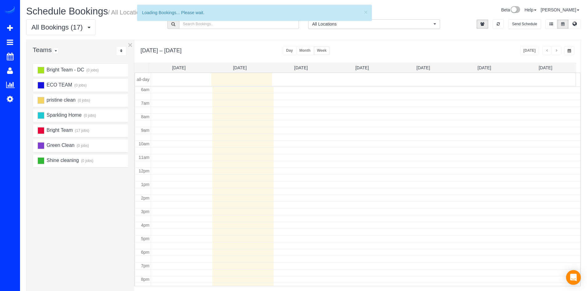
click at [561, 50] on button "button" at bounding box center [557, 50] width 10 height 9
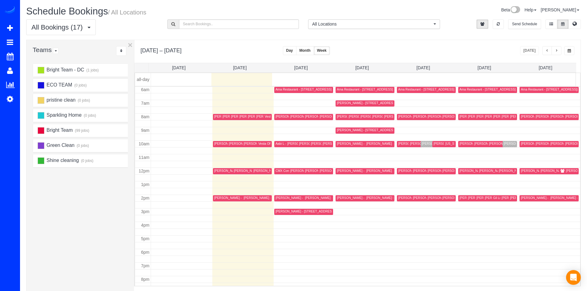
click at [561, 50] on button "button" at bounding box center [557, 50] width 10 height 9
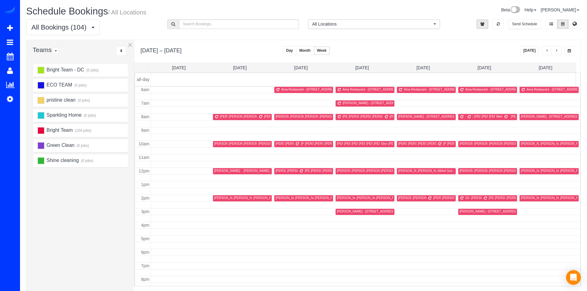
drag, startPoint x: 564, startPoint y: 50, endPoint x: 559, endPoint y: 50, distance: 4.9
click at [564, 50] on div "[DATE]" at bounding box center [547, 50] width 55 height 9
click at [556, 50] on span "button" at bounding box center [556, 51] width 3 height 4
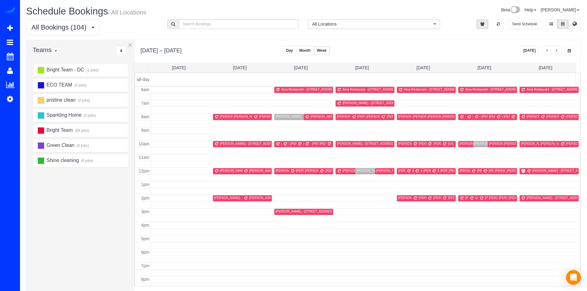
click at [492, 64] on th "Fri 10/10" at bounding box center [484, 67] width 61 height 9
click at [489, 65] on th "Fri 10/10" at bounding box center [484, 67] width 61 height 9
click at [488, 66] on link "Fri 10/10" at bounding box center [485, 67] width 14 height 5
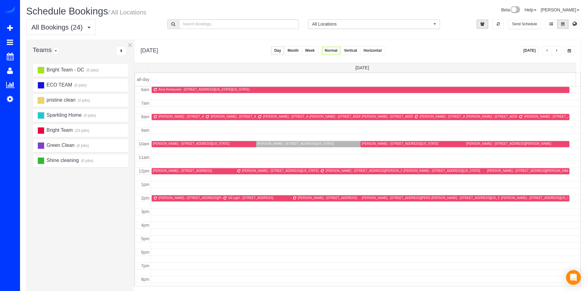
click at [318, 49] on button "Week" at bounding box center [310, 50] width 16 height 9
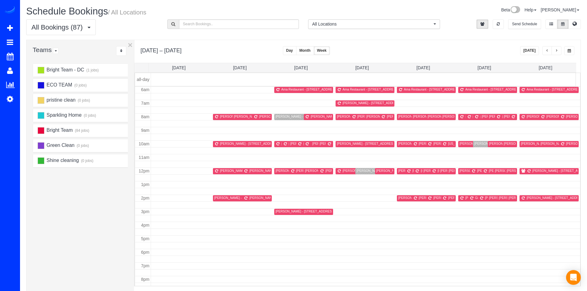
click at [559, 52] on button "button" at bounding box center [557, 50] width 10 height 9
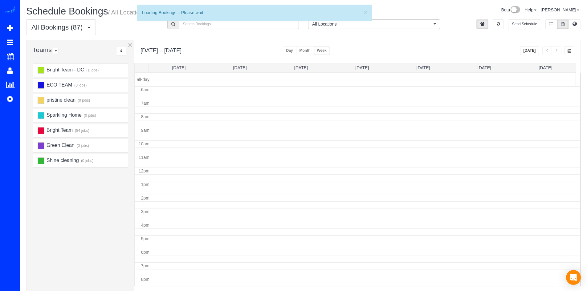
click at [559, 52] on button "button" at bounding box center [557, 50] width 10 height 9
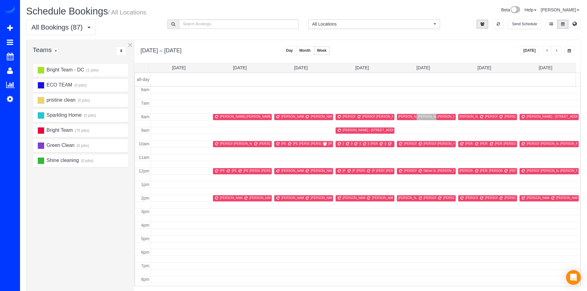
click at [559, 52] on button "button" at bounding box center [557, 50] width 10 height 9
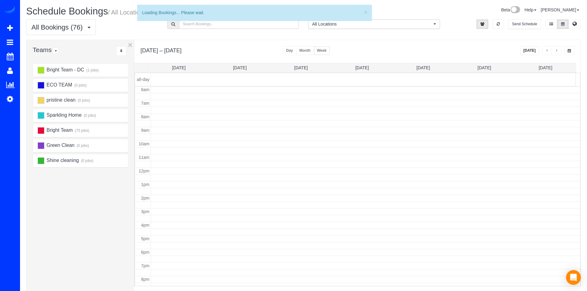
click at [559, 52] on button "button" at bounding box center [557, 50] width 10 height 9
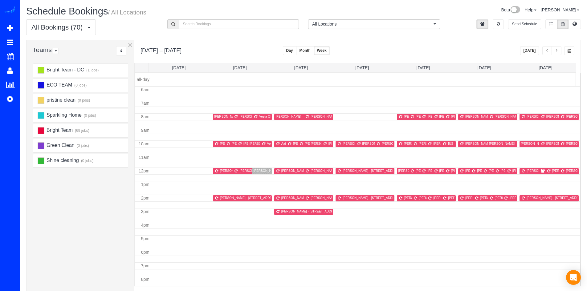
click at [535, 51] on button "[DATE]" at bounding box center [529, 50] width 19 height 9
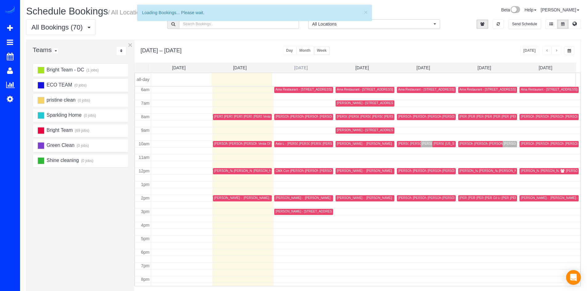
click at [305, 68] on link "Tue 9/23" at bounding box center [301, 67] width 14 height 5
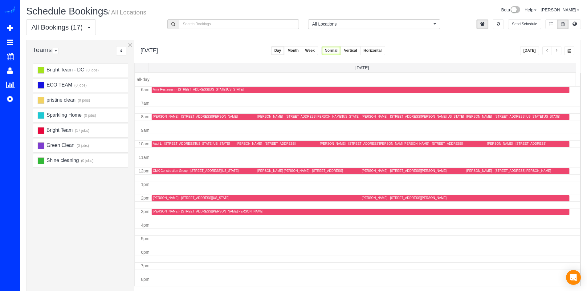
click at [472, 115] on div "Onur Balta - 1631 Wisconsin Ave Nw, Washington, DC 20007" at bounding box center [513, 117] width 94 height 4
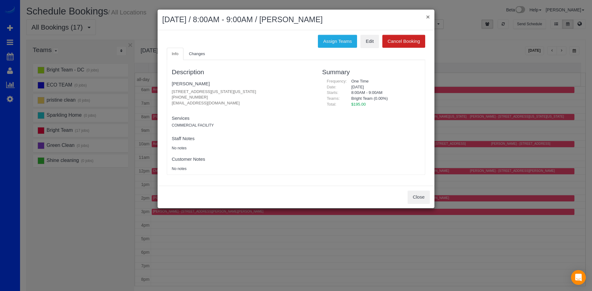
click at [428, 14] on button "×" at bounding box center [428, 17] width 4 height 6
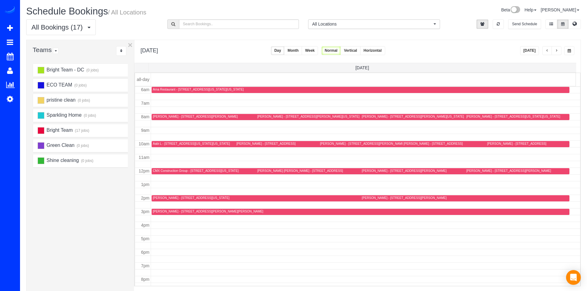
scroll to position [51, 0]
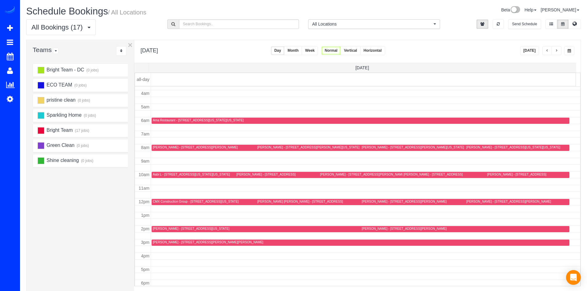
click at [318, 52] on button "Week" at bounding box center [310, 50] width 16 height 9
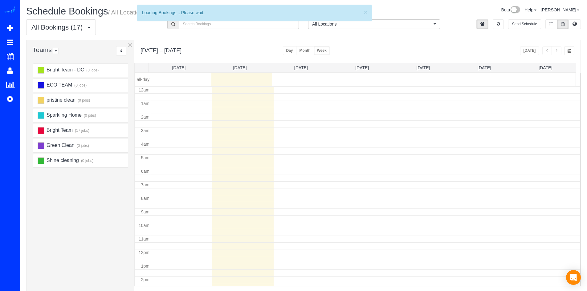
scroll to position [82, 0]
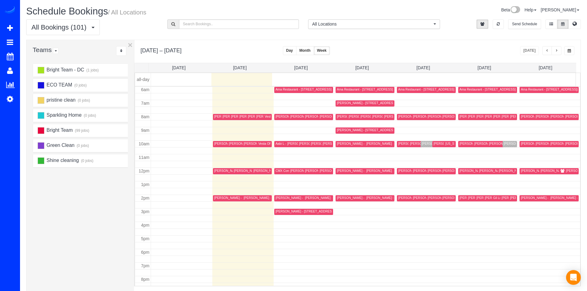
click at [561, 51] on button "button" at bounding box center [557, 50] width 10 height 9
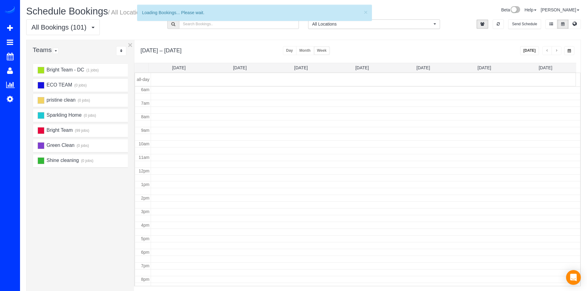
click at [561, 51] on button "button" at bounding box center [557, 50] width 10 height 9
drag, startPoint x: 561, startPoint y: 51, endPoint x: 555, endPoint y: 50, distance: 5.9
click at [559, 51] on button "button" at bounding box center [557, 50] width 10 height 9
click at [555, 50] on span "button" at bounding box center [556, 51] width 3 height 4
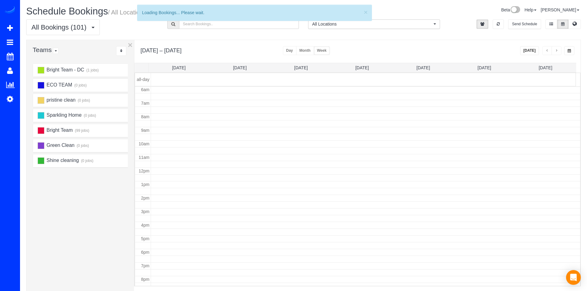
click at [557, 50] on span "button" at bounding box center [556, 51] width 3 height 4
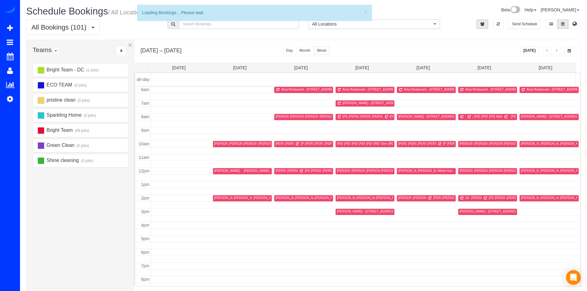
click at [557, 50] on span "button" at bounding box center [556, 51] width 3 height 4
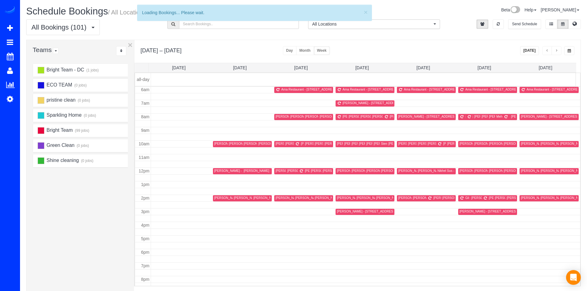
click at [557, 50] on span "button" at bounding box center [556, 51] width 3 height 4
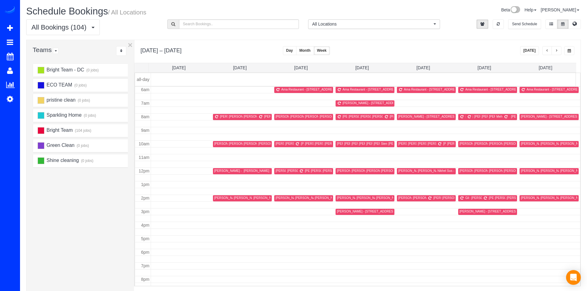
click at [560, 49] on button "button" at bounding box center [557, 50] width 10 height 9
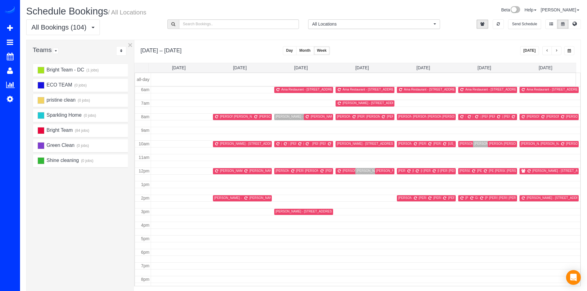
click at [559, 49] on button "button" at bounding box center [557, 50] width 10 height 9
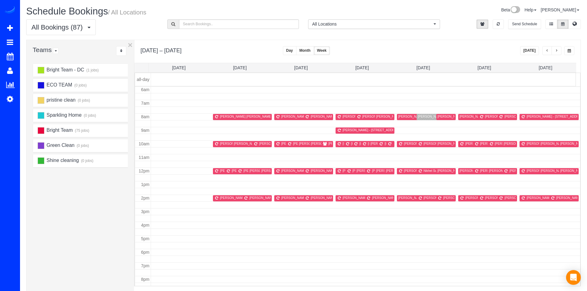
click at [559, 49] on button "button" at bounding box center [557, 50] width 10 height 9
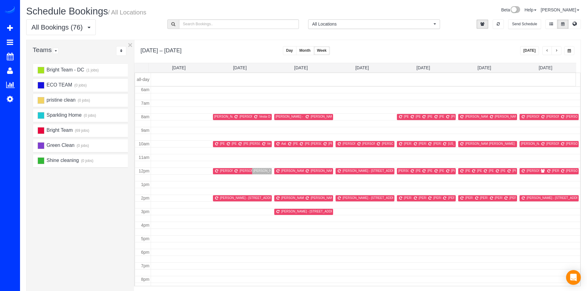
click at [560, 52] on button "button" at bounding box center [557, 50] width 10 height 9
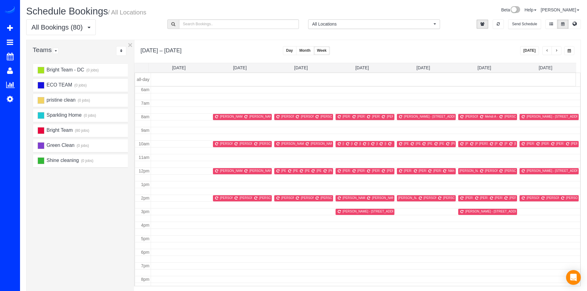
click at [561, 53] on button "button" at bounding box center [557, 50] width 10 height 9
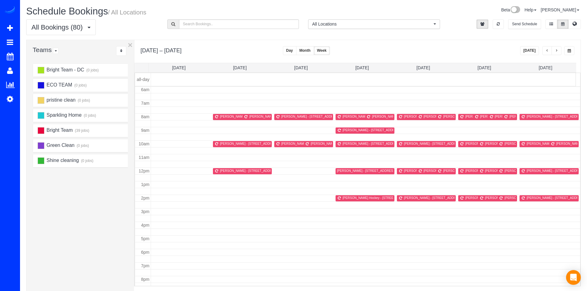
click at [557, 50] on span "button" at bounding box center [556, 51] width 3 height 4
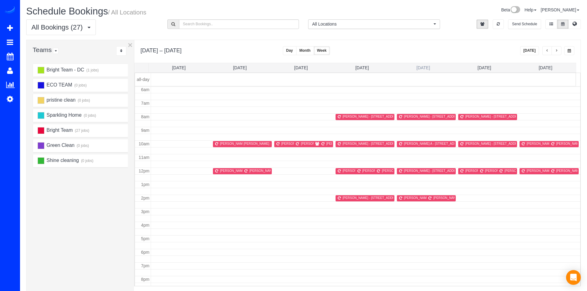
click at [427, 68] on link "Thu 11/13" at bounding box center [424, 67] width 14 height 5
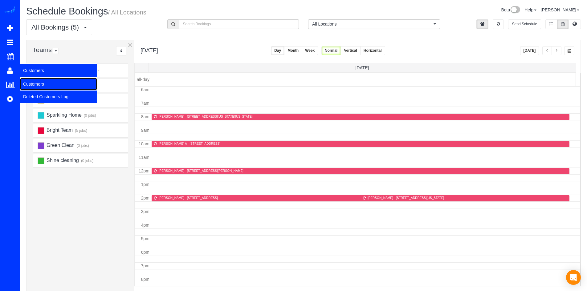
click at [28, 81] on link "Customers" at bounding box center [58, 84] width 77 height 12
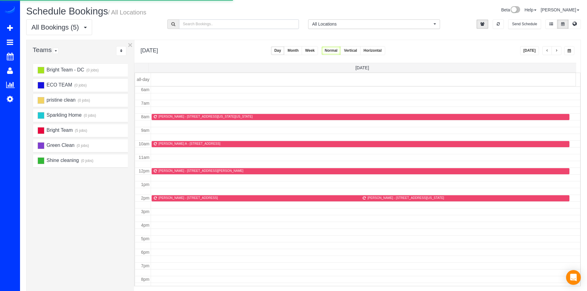
click at [182, 27] on input "text" at bounding box center [239, 24] width 120 height 10
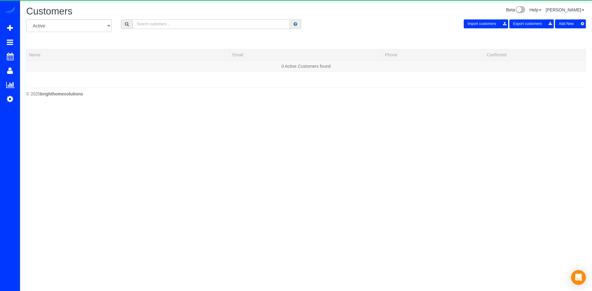
click at [182, 27] on input "text" at bounding box center [211, 24] width 157 height 10
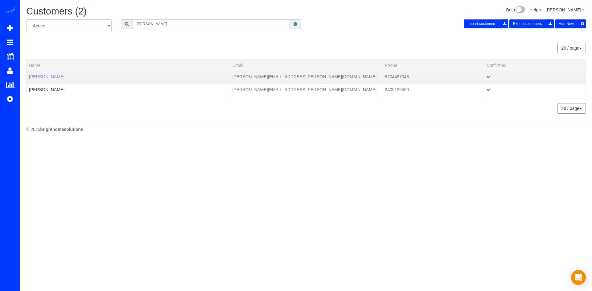
type input "cori"
click at [45, 79] on link "Cori Quirk" at bounding box center [46, 76] width 35 height 5
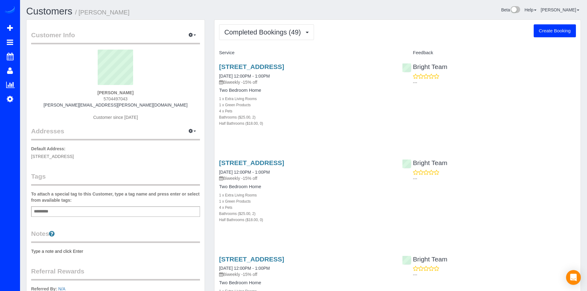
drag, startPoint x: 275, startPoint y: 40, endPoint x: 279, endPoint y: 38, distance: 4.0
click at [281, 38] on button "Completed Bookings (49)" at bounding box center [266, 32] width 95 height 16
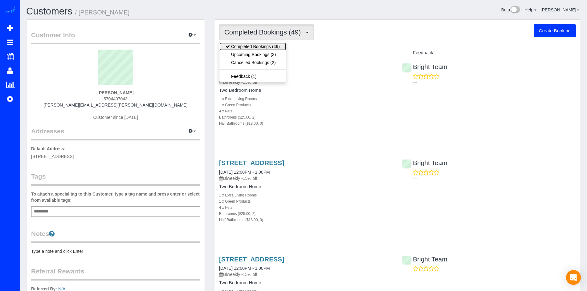
click at [279, 50] on link "Completed Bookings (49)" at bounding box center [253, 47] width 67 height 8
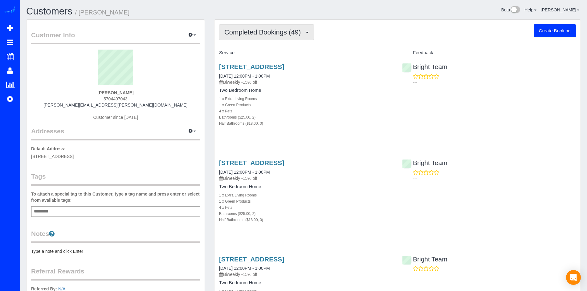
click at [292, 35] on span "Completed Bookings (49)" at bounding box center [264, 32] width 80 height 8
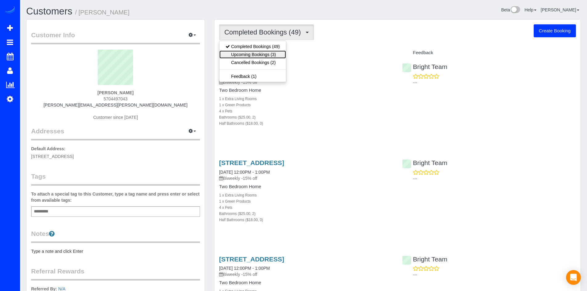
click at [280, 54] on link "Upcoming Bookings (3)" at bounding box center [253, 55] width 67 height 8
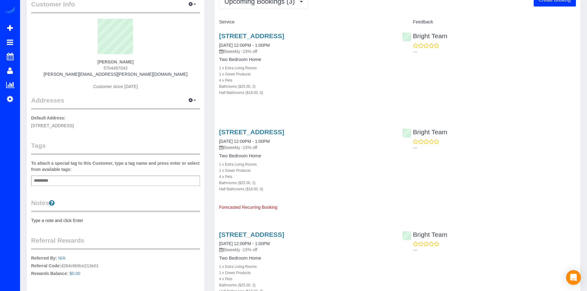
scroll to position [102, 0]
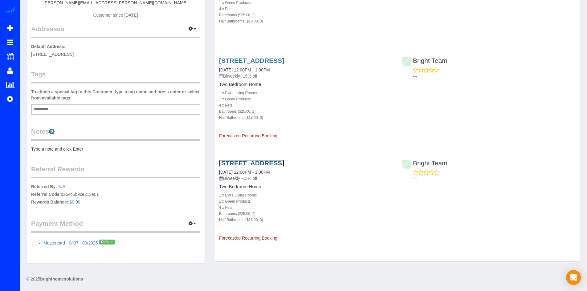
click at [260, 162] on link "10109 Portland Pl, Silver Spring, MD 20901" at bounding box center [251, 163] width 65 height 7
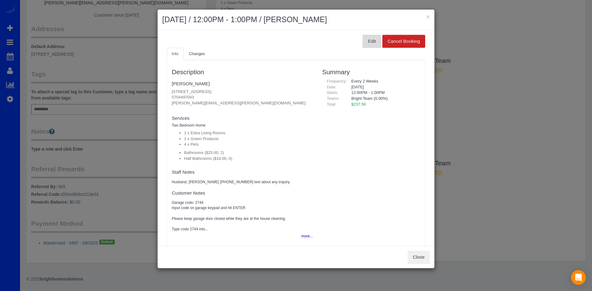
click at [363, 42] on button "Edit" at bounding box center [372, 41] width 18 height 13
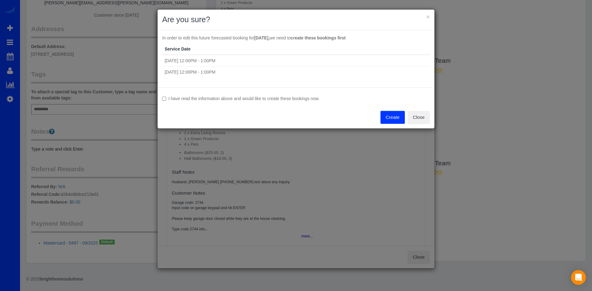
click at [383, 119] on button "Create" at bounding box center [392, 117] width 24 height 13
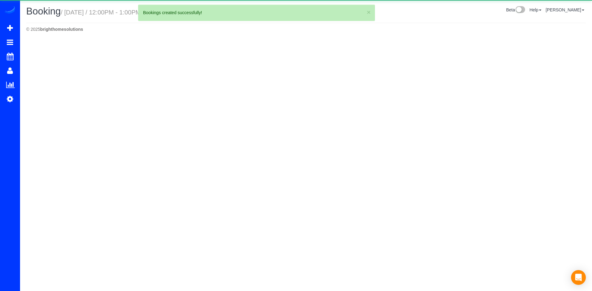
select select "MD"
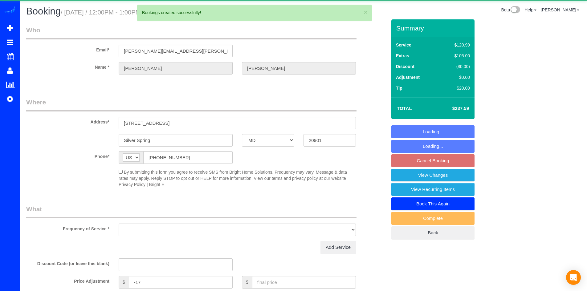
select select "object:9450"
select select "string:fspay-6b53e93f-9ddf-414d-8f3e-cb152b0f53fc"
select select "spot23"
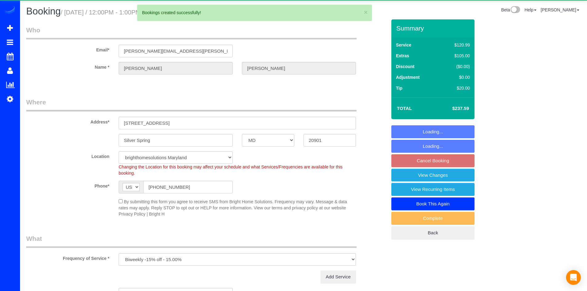
select select "object:9542"
select select "2"
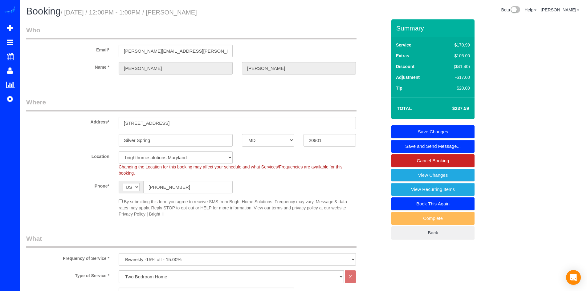
click at [416, 131] on link "Save Changes" at bounding box center [433, 131] width 83 height 13
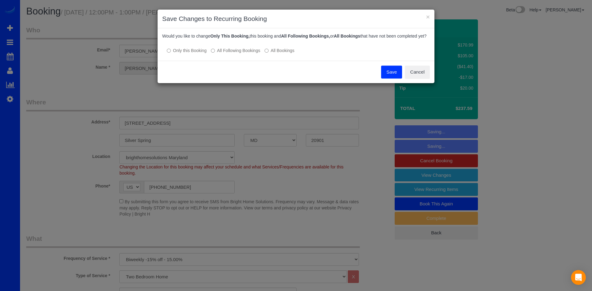
click at [387, 79] on button "Save" at bounding box center [391, 72] width 21 height 13
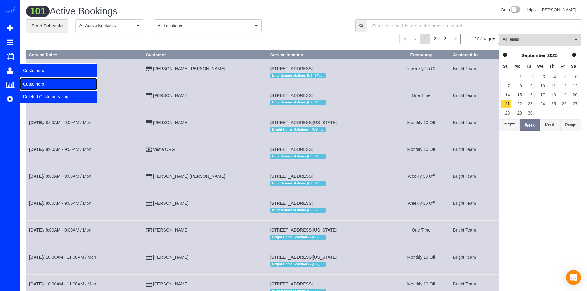
click at [45, 81] on link "Customers" at bounding box center [58, 84] width 77 height 12
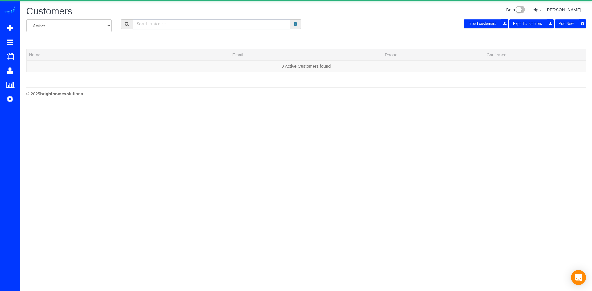
click at [178, 27] on input "text" at bounding box center [211, 24] width 157 height 10
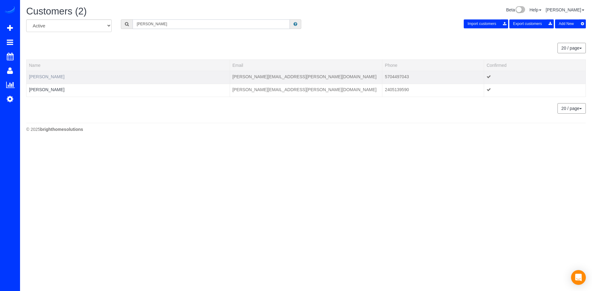
type input "cori"
click at [37, 76] on link "Cori Quirk" at bounding box center [46, 76] width 35 height 5
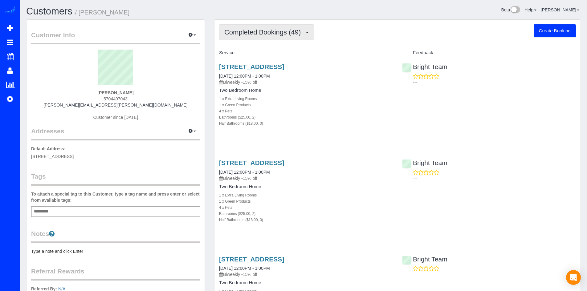
click at [285, 34] on span "Completed Bookings (49)" at bounding box center [264, 32] width 80 height 8
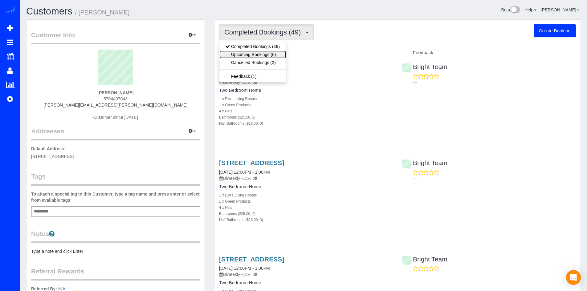
click at [279, 52] on link "Upcoming Bookings (6)" at bounding box center [253, 55] width 67 height 8
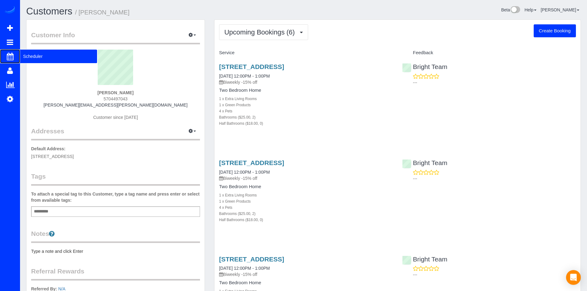
click at [36, 54] on span "Scheduler" at bounding box center [58, 56] width 77 height 14
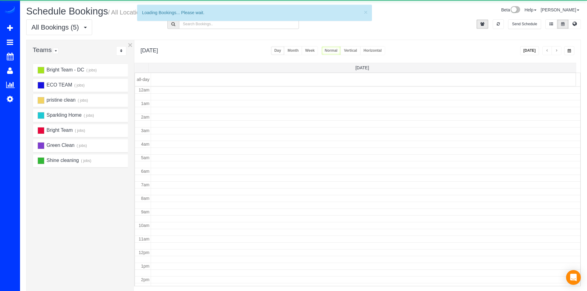
scroll to position [82, 0]
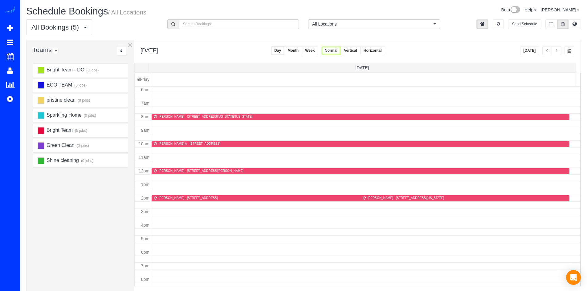
click at [536, 53] on button "Today" at bounding box center [529, 50] width 19 height 9
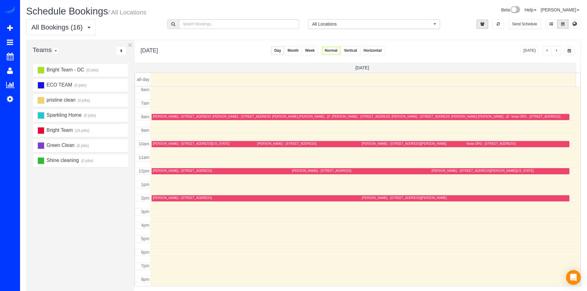
click at [545, 49] on button "button" at bounding box center [548, 50] width 10 height 9
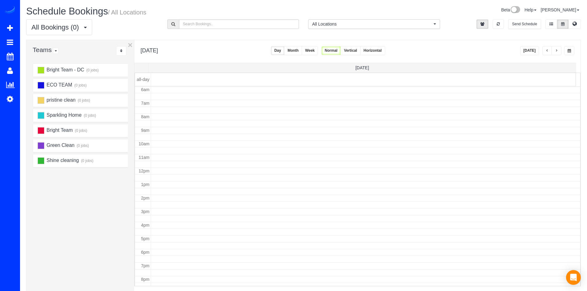
click at [548, 53] on button "button" at bounding box center [548, 50] width 10 height 9
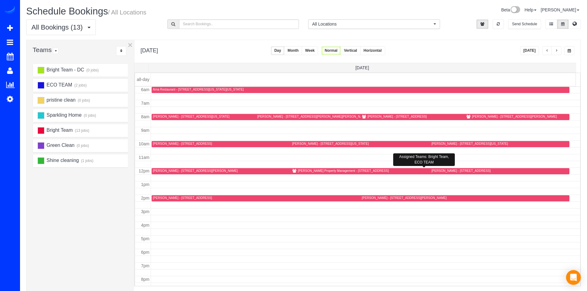
click at [306, 174] on div "Richey Property Management - 120 Cameron Street Unit #105, Alexandria, VA 22314" at bounding box center [427, 171] width 270 height 5
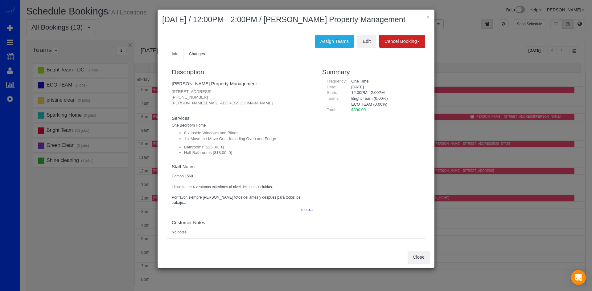
drag, startPoint x: 172, startPoint y: 91, endPoint x: 270, endPoint y: 89, distance: 98.7
click at [270, 89] on p "120 Cameron Street Unit #105, Alexandria, VA 22314 (703) 244-6160 philip@richey…" at bounding box center [242, 97] width 141 height 17
copy p "120 Cameron Street Unit #105, Alexandria, VA 22314"
click at [428, 16] on button "×" at bounding box center [428, 17] width 4 height 6
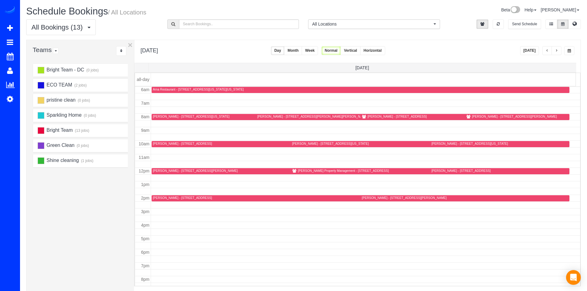
click at [526, 48] on button "Today" at bounding box center [529, 50] width 19 height 9
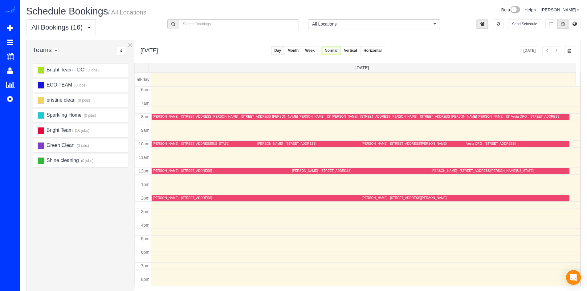
click at [171, 199] on div "Blanca Bejarano - 133 Cabbel Dr,, Manassas Park, VA 20111" at bounding box center [182, 198] width 59 height 4
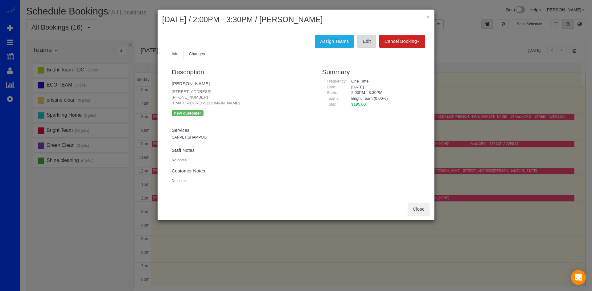
click at [364, 47] on link "Edit" at bounding box center [366, 41] width 18 height 13
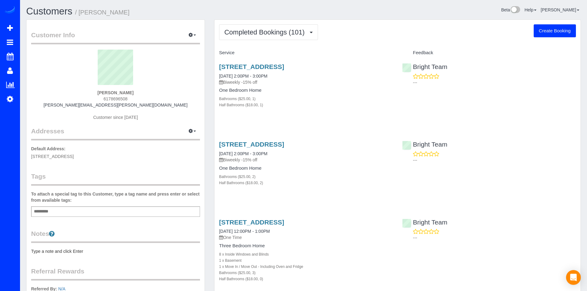
click at [298, 36] on button "Completed Bookings (101)" at bounding box center [268, 32] width 99 height 16
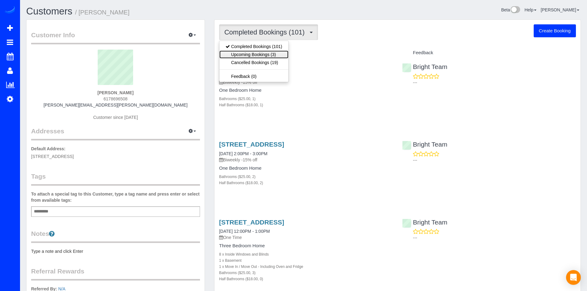
click at [280, 54] on link "Upcoming Bookings (3)" at bounding box center [254, 55] width 69 height 8
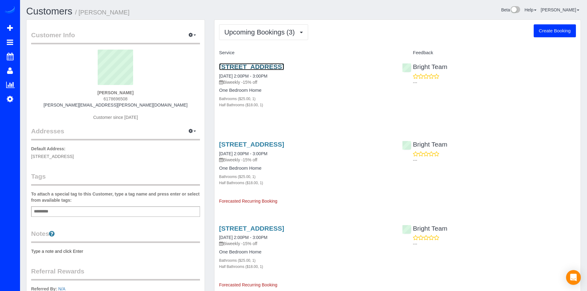
click at [260, 67] on link "14921 Carriage Square Drive, Silver Spring, MD 20906" at bounding box center [251, 66] width 65 height 7
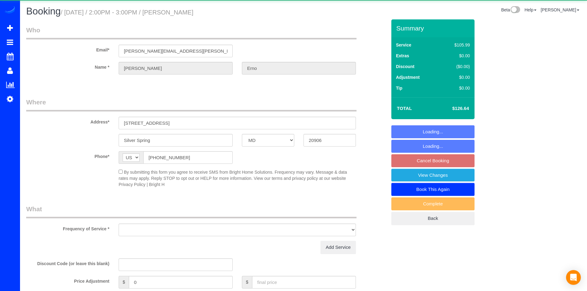
select select "MD"
select select "string:fspay-0b90c7d2-a8b9-40dc-8d90-9fabee1b2f32"
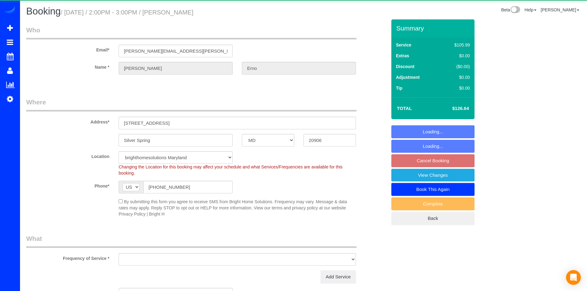
select select "spot4"
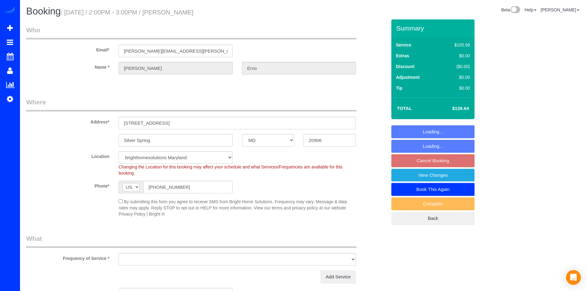
select select "object:791"
select select "1"
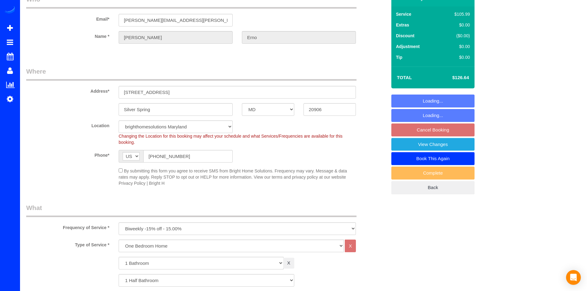
select select "1"
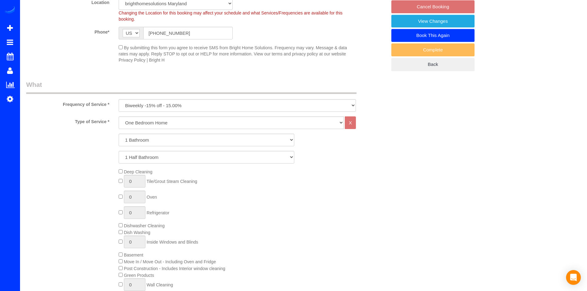
scroll to position [123, 0]
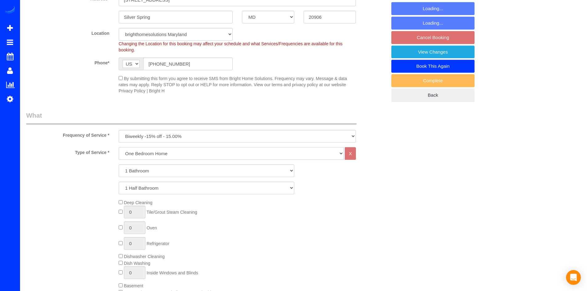
click at [160, 152] on select "One Bedroom Home One Bedroom Home Two Bedroom Home Three Bedroom Home Four Bedr…" at bounding box center [231, 153] width 225 height 13
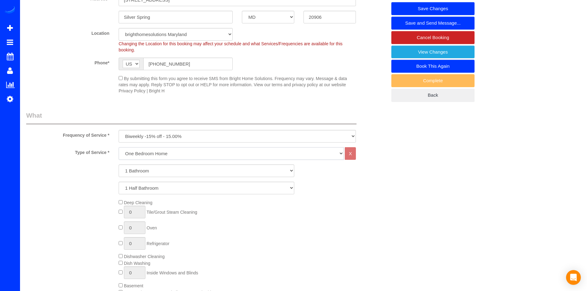
select select "256"
click at [119, 147] on select "One Bedroom Home One Bedroom Home Two Bedroom Home Three Bedroom Home Four Bedr…" at bounding box center [231, 153] width 225 height 13
select select "1"
click at [161, 168] on select "1 Bathroom 2 Bathrooms 3 Bathrooms 4 Bathrooms 5 Bathrooms 6 Bathrooms 7 Bathro…" at bounding box center [207, 171] width 176 height 13
select select "2"
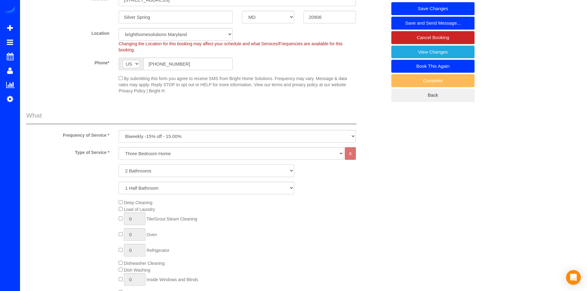
click at [119, 165] on select "1 Bathroom 2 Bathrooms 3 Bathrooms 4 Bathrooms 5 Bathrooms 6 Bathrooms 7 Bathro…" at bounding box center [207, 171] width 176 height 13
click at [149, 187] on select "0 Half Bathrooms 1 Half Bathroom 2 Half Bathrooms 3 Half Bathrooms 4 Half Bathr…" at bounding box center [207, 188] width 176 height 13
click at [119, 182] on select "0 Half Bathrooms 1 Half Bathroom 2 Half Bathrooms 3 Half Bathrooms 4 Half Bathr…" at bounding box center [207, 188] width 176 height 13
click at [147, 192] on select "0 Half Bathrooms 1 Half Bathroom 2 Half Bathrooms 3 Half Bathrooms 4 Half Bathr…" at bounding box center [207, 188] width 176 height 13
select select "2"
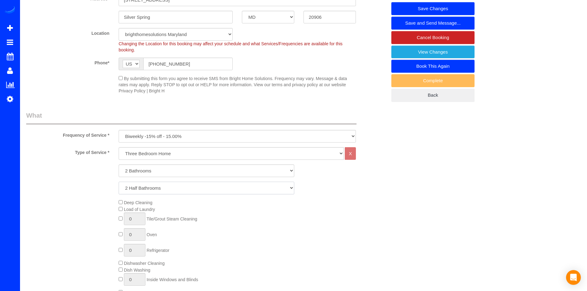
click at [119, 182] on select "0 Half Bathrooms 1 Half Bathroom 2 Half Bathrooms 3 Half Bathrooms 4 Half Bathr…" at bounding box center [207, 188] width 176 height 13
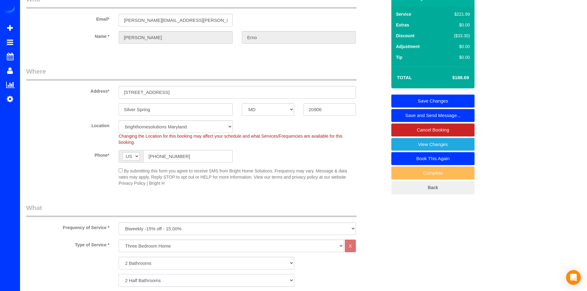
scroll to position [0, 0]
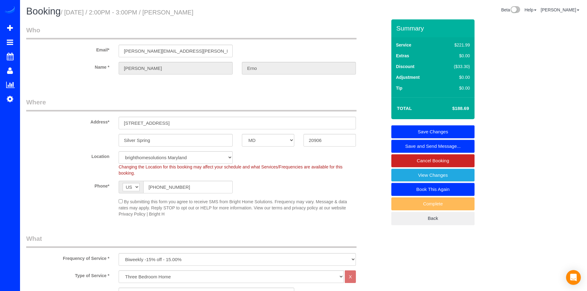
click at [401, 129] on link "Save Changes" at bounding box center [433, 131] width 83 height 13
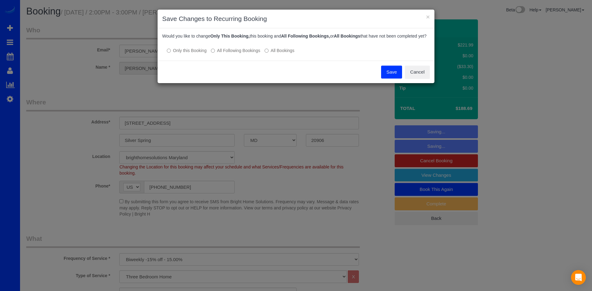
click at [391, 76] on button "Save" at bounding box center [391, 72] width 21 height 13
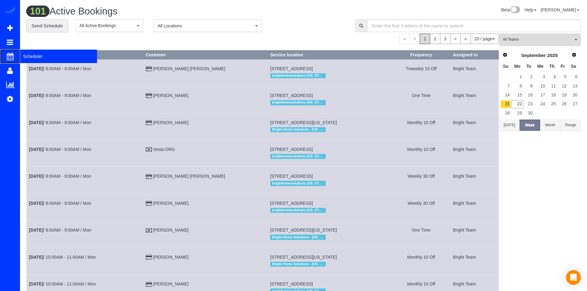
click at [31, 57] on span "Scheduler" at bounding box center [58, 56] width 77 height 14
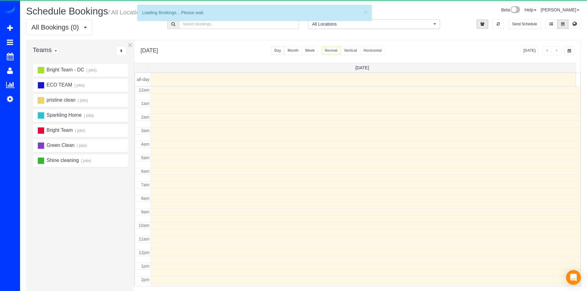
scroll to position [82, 0]
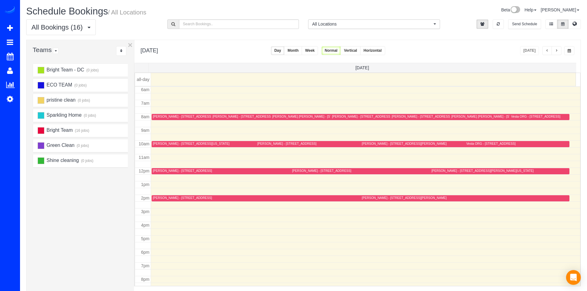
click at [546, 51] on span "button" at bounding box center [547, 51] width 3 height 4
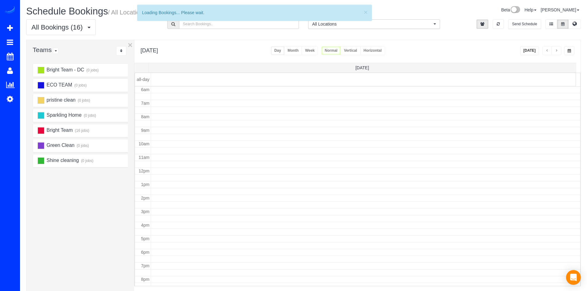
click at [546, 51] on span "button" at bounding box center [547, 51] width 3 height 4
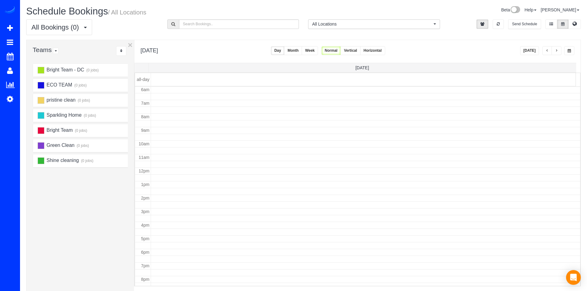
click at [549, 49] on button "button" at bounding box center [548, 50] width 10 height 9
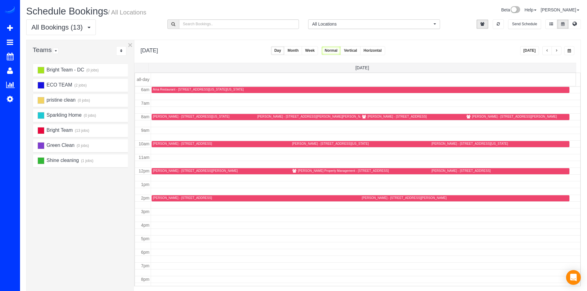
click at [475, 117] on div "DAVID ENGEL - 7808 Wendy Ridge Ln, Annandale, VA 22003" at bounding box center [514, 117] width 85 height 4
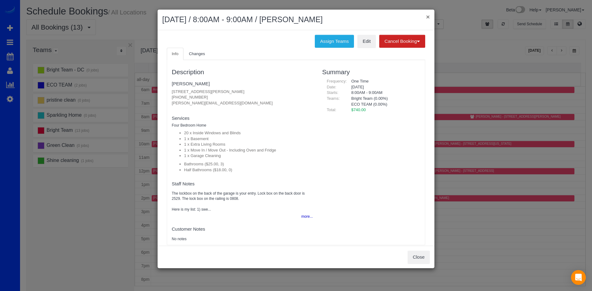
click at [427, 15] on button "×" at bounding box center [428, 17] width 4 height 6
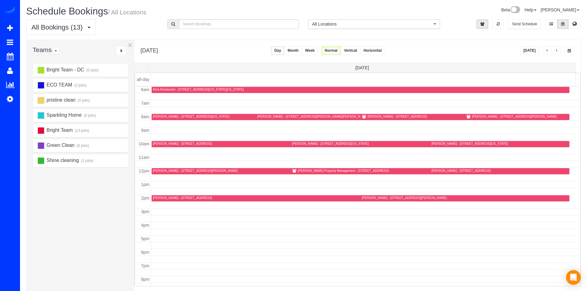
click at [483, 117] on div "DAVID ENGEL - 7808 Wendy Ridge Ln, Annandale, VA 22003" at bounding box center [514, 117] width 85 height 4
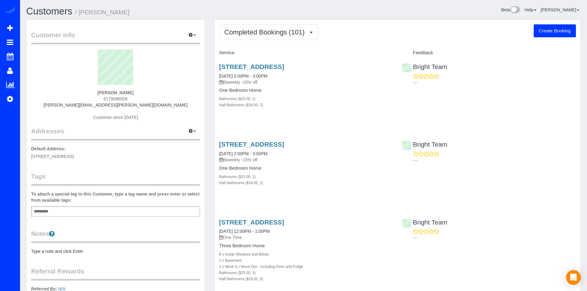
click at [273, 39] on button "Completed Bookings (101)" at bounding box center [268, 32] width 99 height 16
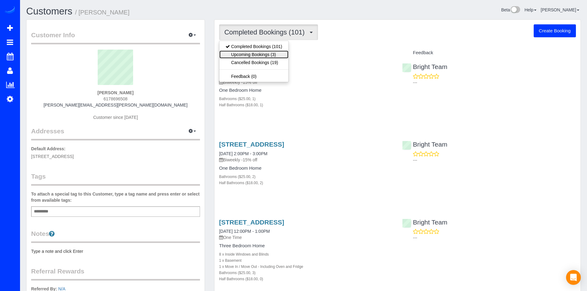
click at [265, 53] on link "Upcoming Bookings (3)" at bounding box center [254, 55] width 69 height 8
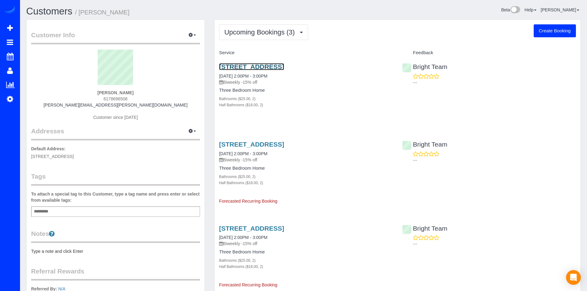
click at [268, 68] on link "[STREET_ADDRESS]" at bounding box center [251, 66] width 65 height 7
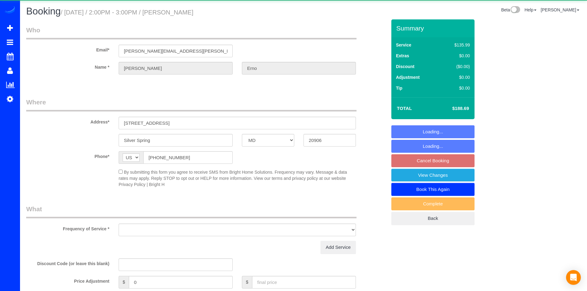
select select "MD"
select select "object:619"
select select "2"
select select "spot4"
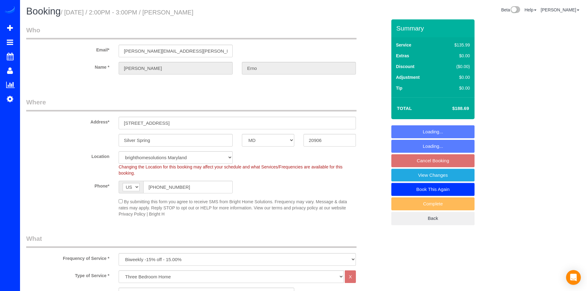
select select "string:fspay-0b90c7d2-a8b9-40dc-8d90-9fabee1b2f32"
select select "object:851"
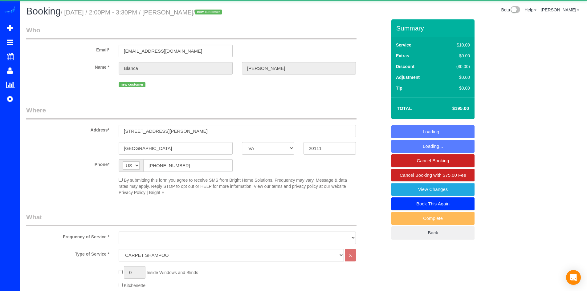
select select "VA"
select select "string:fspay-fd537d6c-d127-47f7-a49c-b12a16c27c7d"
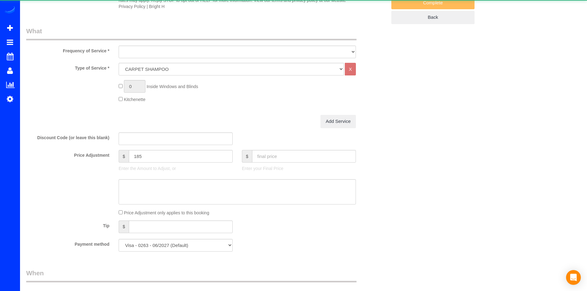
select select "object:718"
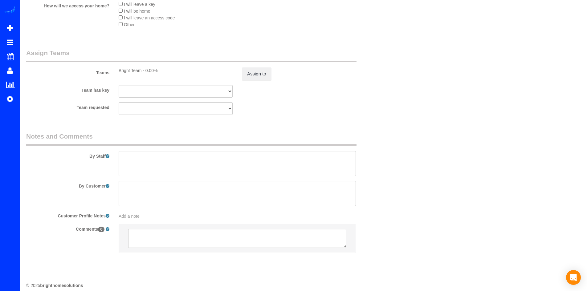
scroll to position [586, 0]
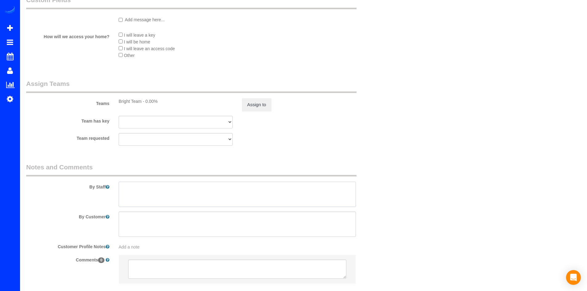
click at [132, 185] on textarea at bounding box center [237, 194] width 237 height 25
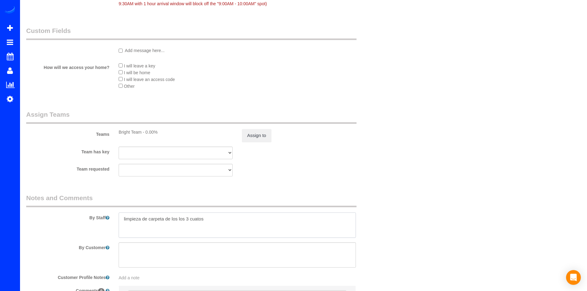
scroll to position [623, 0]
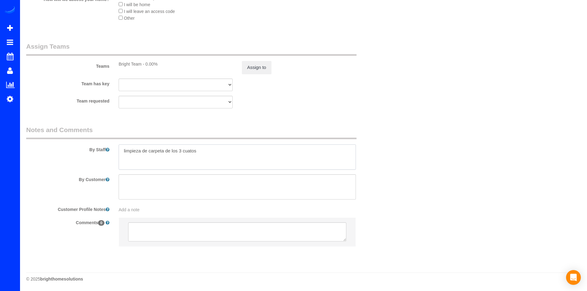
click at [201, 151] on textarea at bounding box center [237, 157] width 237 height 25
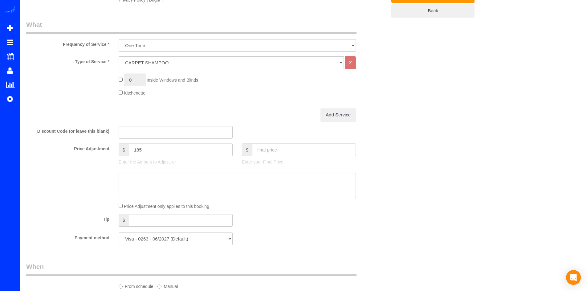
scroll to position [0, 0]
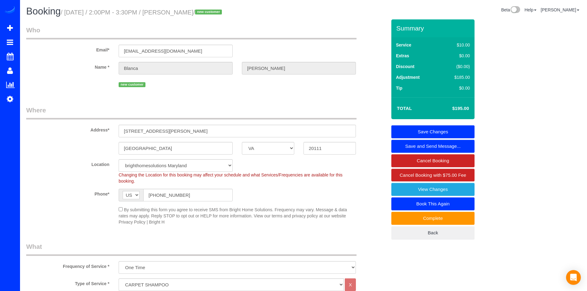
type textarea "limpieza de carpeta de los 3 cuatos pasillos y salas"
drag, startPoint x: 122, startPoint y: 132, endPoint x: 155, endPoint y: 132, distance: 33.3
click at [155, 132] on input "[STREET_ADDRESS][PERSON_NAME]" at bounding box center [237, 131] width 237 height 13
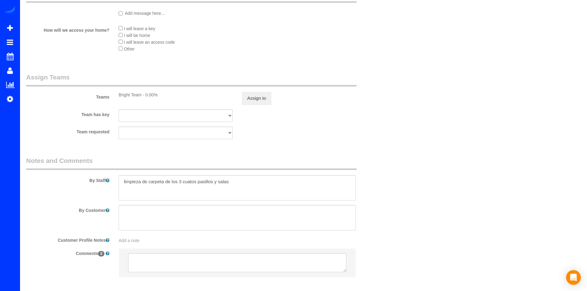
scroll to position [623, 0]
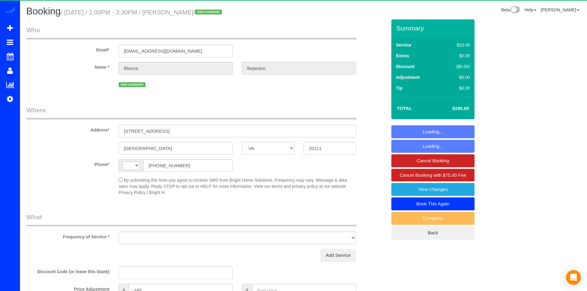
select select "VA"
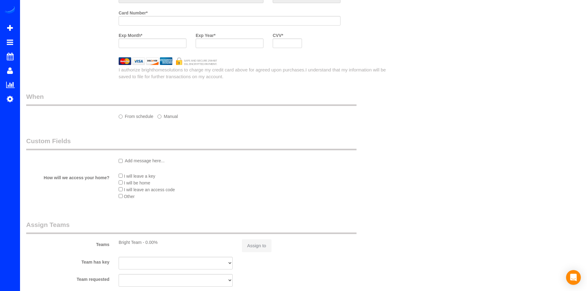
scroll to position [623, 0]
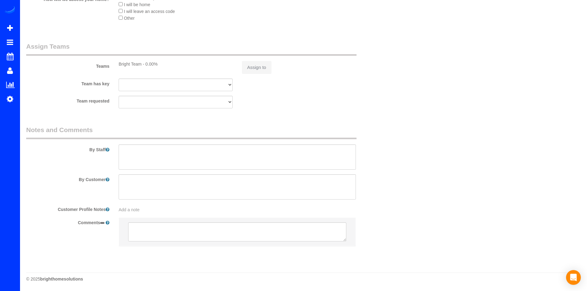
select select "string:[GEOGRAPHIC_DATA]"
select select "object:677"
select select "string:fspay-fd537d6c-d127-47f7-a49c-b12a16c27c7d"
click at [131, 155] on textarea at bounding box center [237, 157] width 237 height 25
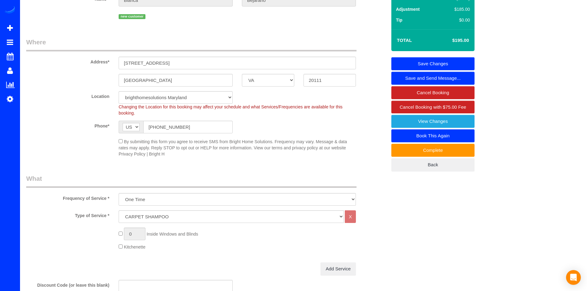
scroll to position [0, 0]
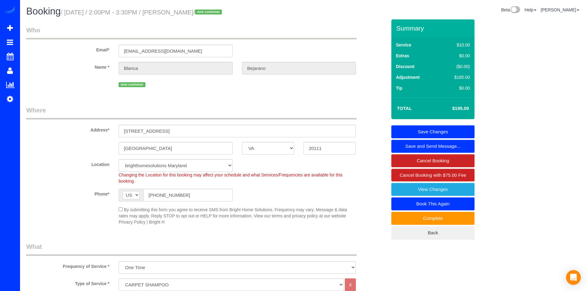
type textarea "Por favor borrar la infomacion de pago depues de cobrar."
click at [458, 132] on link "Save Changes" at bounding box center [433, 131] width 83 height 13
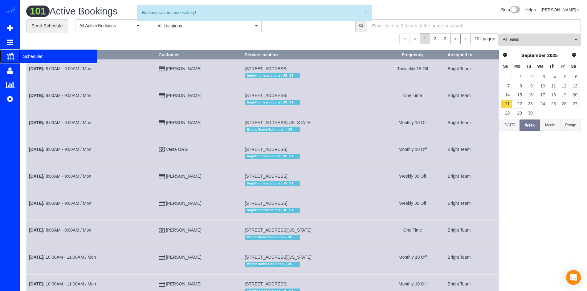
click at [24, 54] on span "Scheduler" at bounding box center [58, 56] width 77 height 14
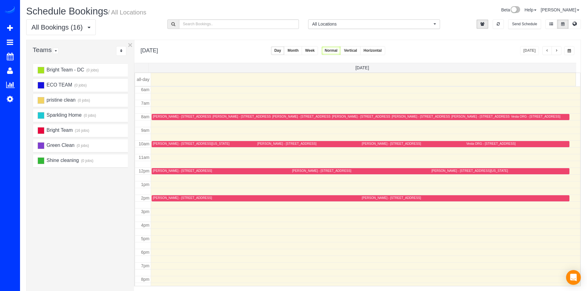
scroll to position [51, 0]
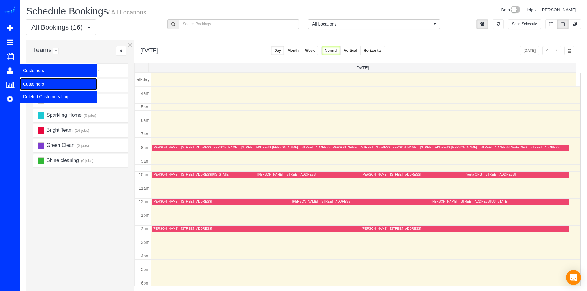
click at [29, 80] on link "Customers" at bounding box center [58, 84] width 77 height 12
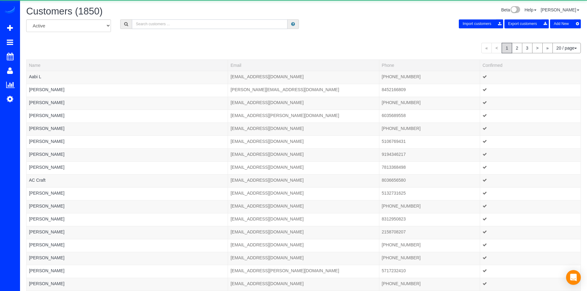
click at [141, 25] on input "text" at bounding box center [210, 24] width 156 height 10
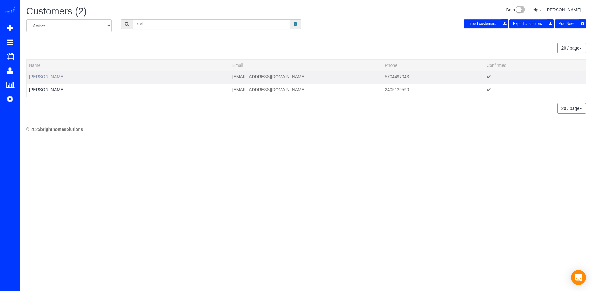
type input "cori"
click at [42, 77] on link "[PERSON_NAME]" at bounding box center [46, 76] width 35 height 5
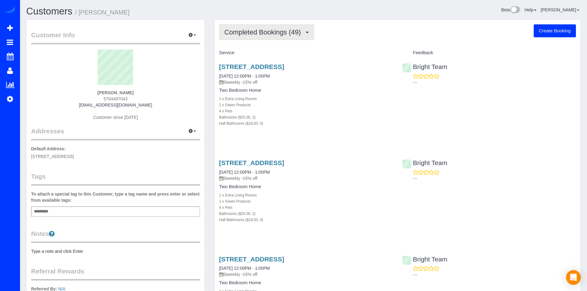
click at [254, 35] on span "Completed Bookings (49)" at bounding box center [264, 32] width 80 height 8
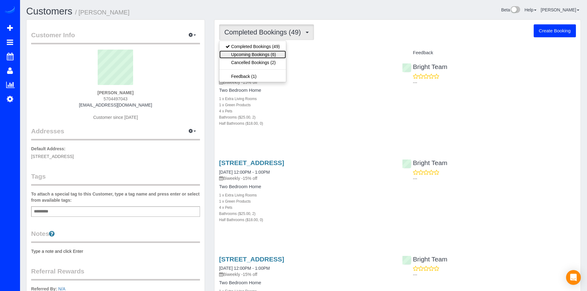
click at [259, 52] on link "Upcoming Bookings (6)" at bounding box center [253, 55] width 67 height 8
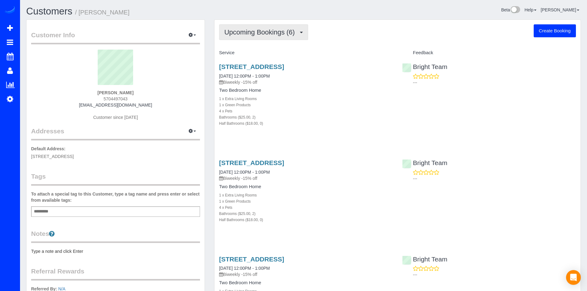
click at [258, 34] on span "Upcoming Bookings (6)" at bounding box center [261, 32] width 74 height 8
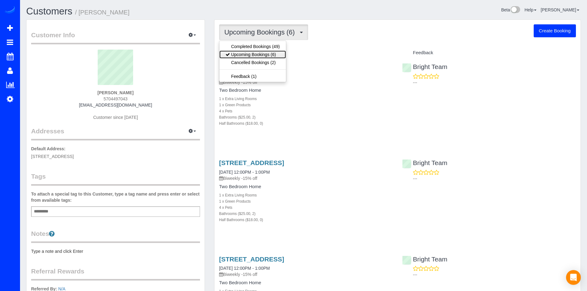
click at [245, 54] on link "Upcoming Bookings (6)" at bounding box center [253, 55] width 67 height 8
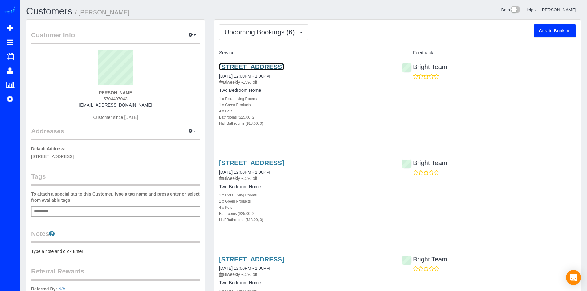
click at [253, 65] on link "[STREET_ADDRESS]" at bounding box center [251, 66] width 65 height 7
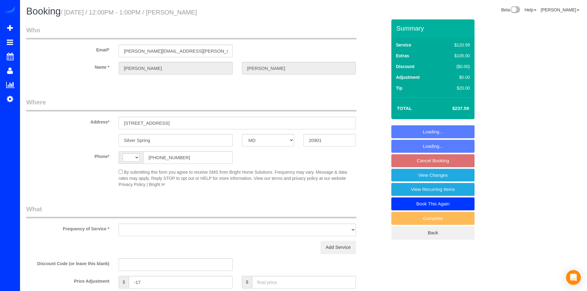
select select "MD"
select select "string:[GEOGRAPHIC_DATA]"
select select "object:582"
select select "string:fspay-6b53e93f-9ddf-414d-8f3e-cb152b0f53fc"
select select "2"
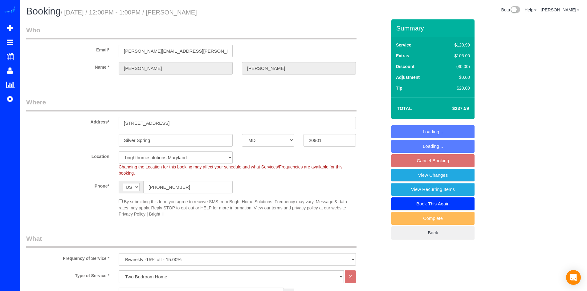
select select "spot3"
select select "2"
select select "object:850"
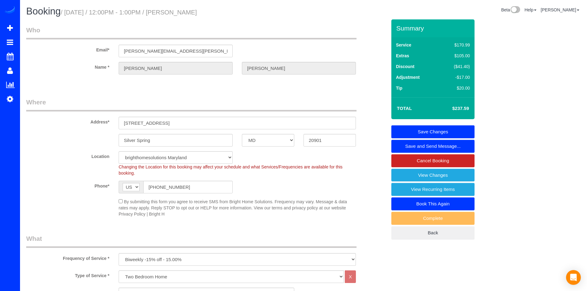
click at [449, 200] on link "Book This Again" at bounding box center [433, 204] width 83 height 13
select select "MD"
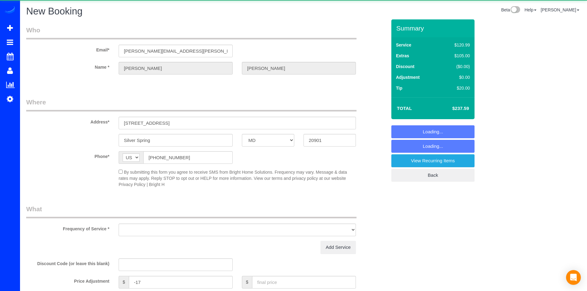
select select "object:1327"
select select "string:fspay-6b53e93f-9ddf-414d-8f3e-cb152b0f53fc"
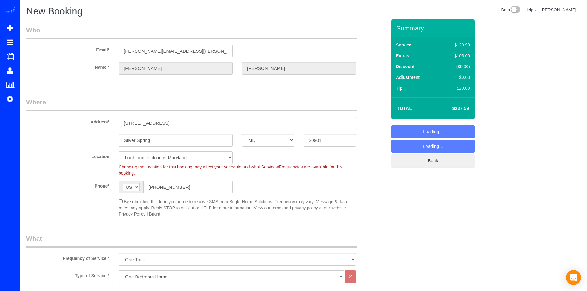
select select "object:1426"
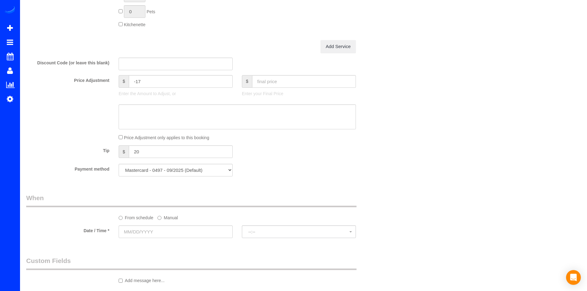
scroll to position [586, 0]
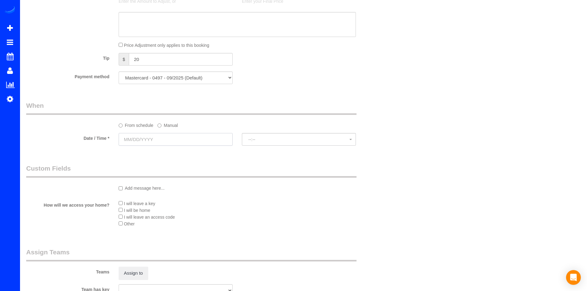
click at [147, 143] on input "text" at bounding box center [176, 139] width 114 height 13
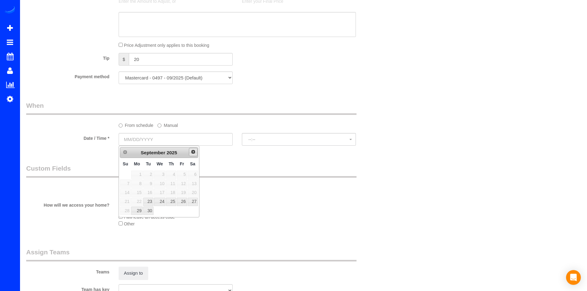
click at [192, 151] on span "Next" at bounding box center [193, 152] width 5 height 5
click at [193, 152] on span "Next" at bounding box center [193, 152] width 5 height 5
click at [174, 190] on link "13" at bounding box center [171, 193] width 10 height 8
type input "[DATE]"
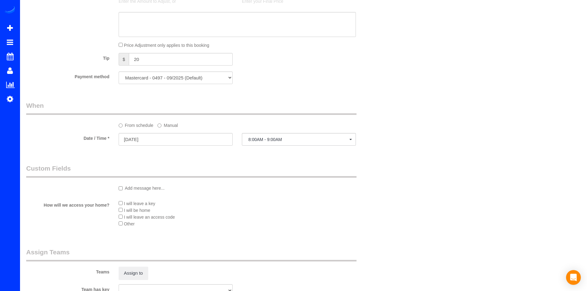
click at [256, 147] on div at bounding box center [299, 146] width 114 height 2
click at [270, 144] on button "8:00AM - 9:00AM" at bounding box center [299, 139] width 114 height 13
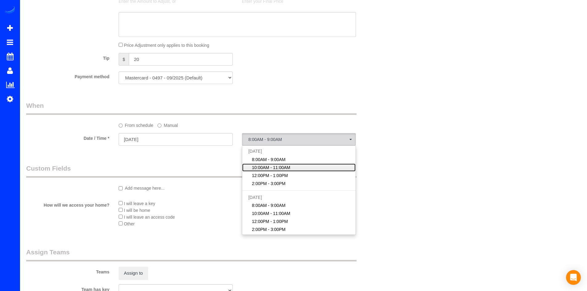
click at [271, 166] on span "10:00AM - 11:00AM" at bounding box center [271, 168] width 39 height 6
select select "spot34"
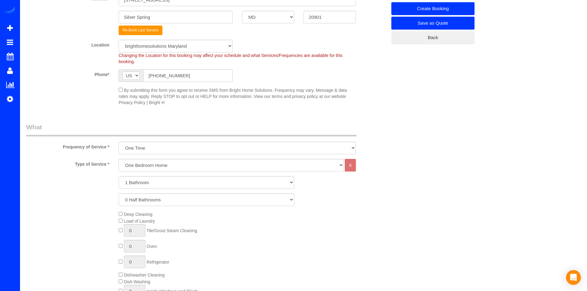
scroll to position [154, 0]
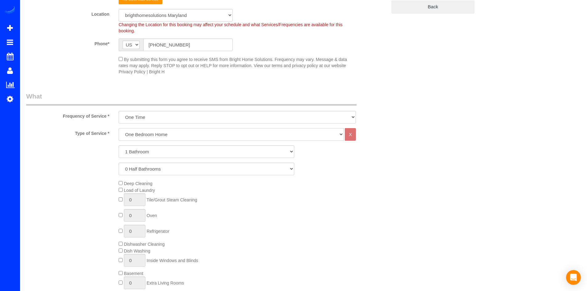
click at [163, 134] on select "One Bedroom Home Two Bedroom Home Three Bedroom Home Four Bedroom Home Five Bed…" at bounding box center [231, 134] width 225 height 13
select select "255"
click at [119, 128] on select "One Bedroom Home Two Bedroom Home Three Bedroom Home Four Bedroom Home Five Bed…" at bounding box center [231, 134] width 225 height 13
click at [155, 154] on select "1 Bathroom 2 Bathrooms 3 Bathrooms 4 Bathrooms 5 Bathrooms 6 Bathrooms 7 Bathro…" at bounding box center [207, 152] width 176 height 13
select select "2"
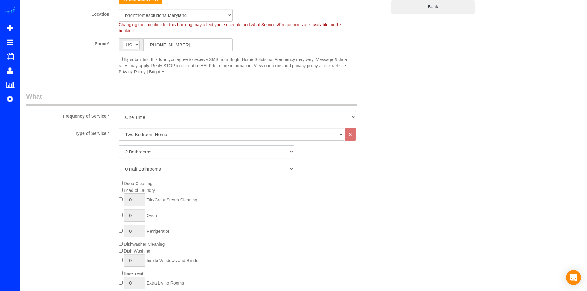
click at [119, 146] on select "1 Bathroom 2 Bathrooms 3 Bathrooms 4 Bathrooms 5 Bathrooms 6 Bathrooms 7 Bathro…" at bounding box center [207, 152] width 176 height 13
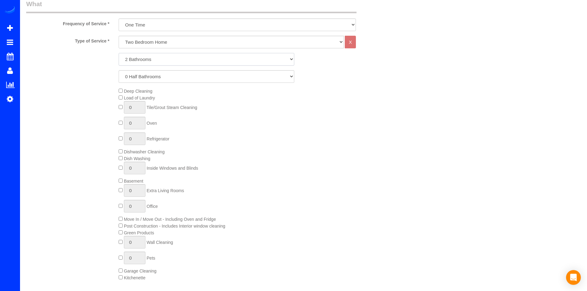
scroll to position [277, 0]
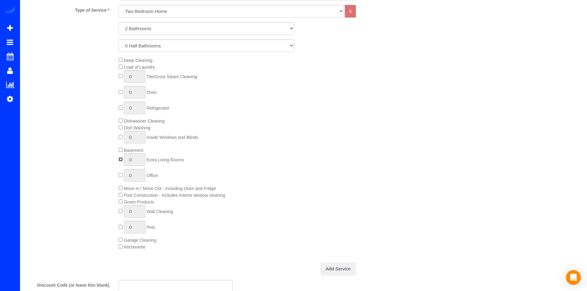
type input "1"
click at [134, 227] on input "1" at bounding box center [135, 227] width 22 height 13
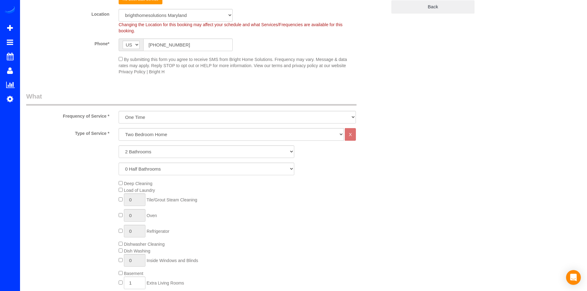
scroll to position [216, 0]
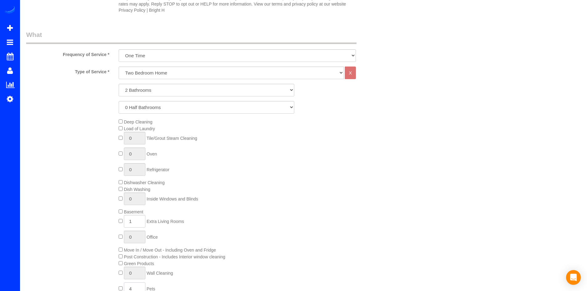
type input "4"
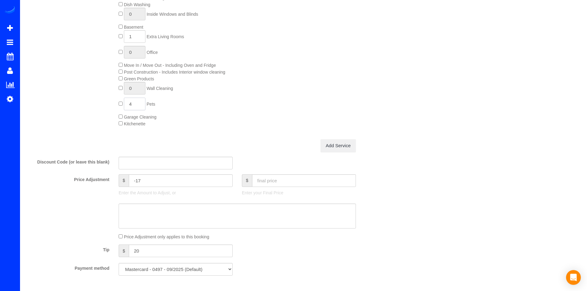
scroll to position [462, 0]
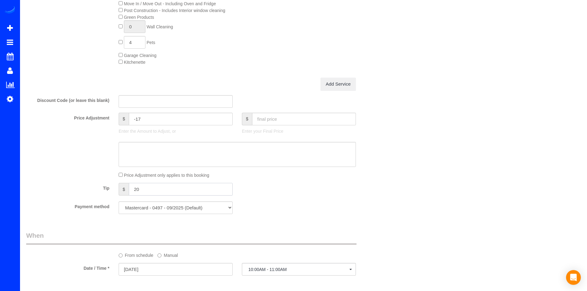
drag, startPoint x: 143, startPoint y: 192, endPoint x: 127, endPoint y: 193, distance: 16.4
click at [127, 193] on div "$ 20" at bounding box center [176, 189] width 114 height 13
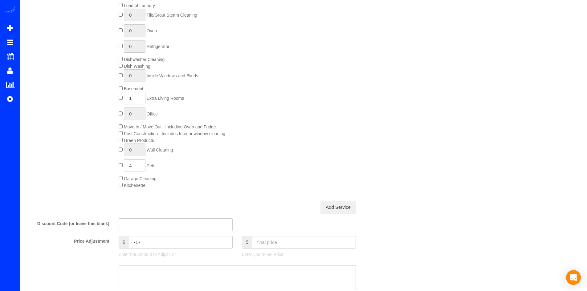
scroll to position [308, 0]
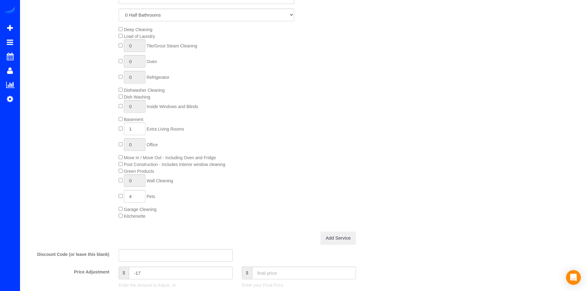
type input "0"
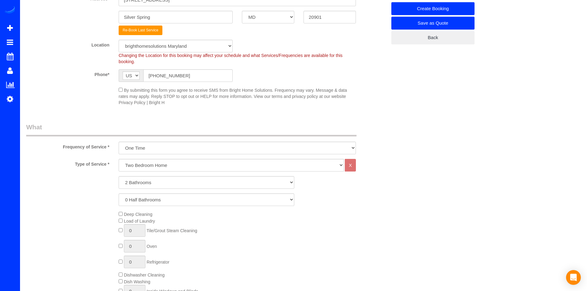
scroll to position [154, 0]
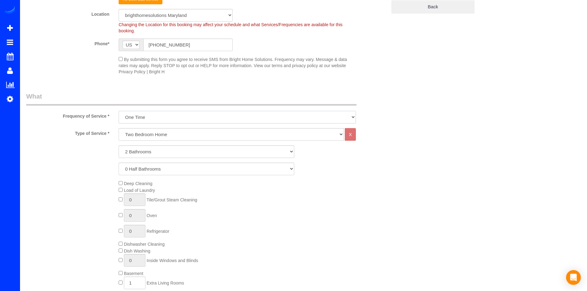
click at [162, 118] on select "Every Three Months triweekly -15% off - 15.00% Biweekly -20% off - 20.00% Month…" at bounding box center [237, 117] width 237 height 13
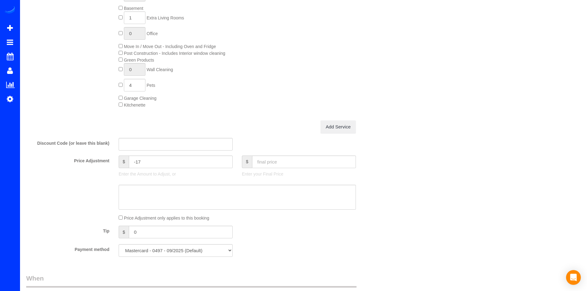
scroll to position [450, 0]
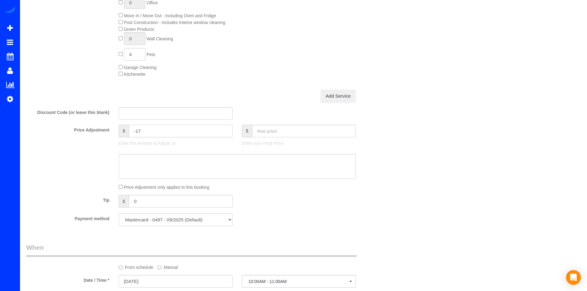
click at [142, 134] on input "-17" at bounding box center [181, 131] width 104 height 13
type input "-"
drag, startPoint x: 279, startPoint y: 108, endPoint x: 275, endPoint y: 109, distance: 3.9
click at [275, 109] on div "Discount Code (or leave this blank)" at bounding box center [207, 113] width 370 height 13
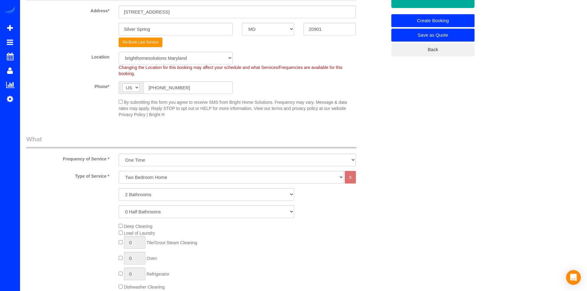
scroll to position [0, 0]
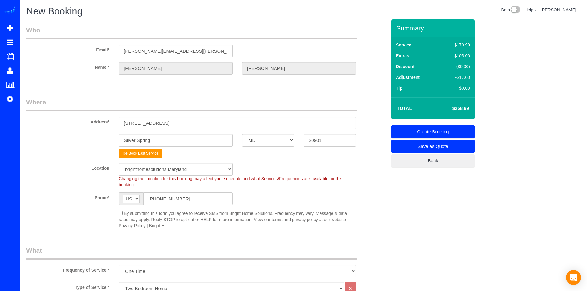
type input "0"
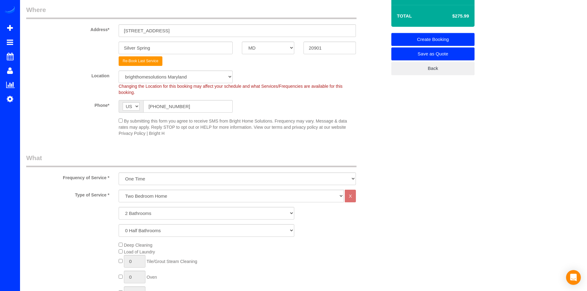
scroll to position [154, 0]
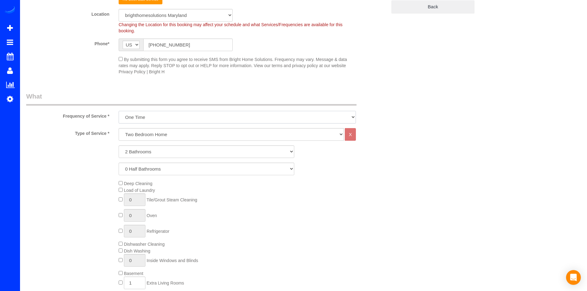
click at [171, 122] on select "Every Three Months triweekly -15% off - 15.00% Biweekly -20% off - 20.00% Month…" at bounding box center [237, 117] width 237 height 13
click at [119, 111] on select "Every Three Months triweekly -15% off - 15.00% Biweekly -20% off - 20.00% Month…" at bounding box center [237, 117] width 237 height 13
click at [166, 120] on select "Every Three Months triweekly -15% off - 15.00% Biweekly -20% off - 20.00% Month…" at bounding box center [237, 117] width 237 height 13
select select "object:1431"
click at [119, 111] on select "Every Three Months triweekly -15% off - 15.00% Biweekly -20% off - 20.00% Month…" at bounding box center [237, 117] width 237 height 13
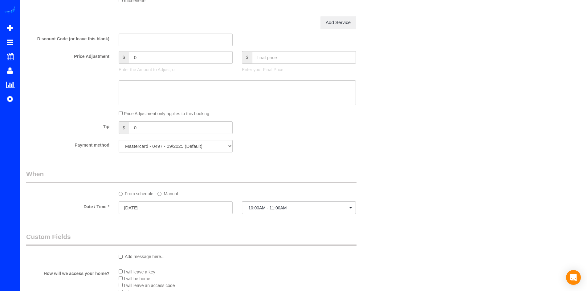
scroll to position [432, 0]
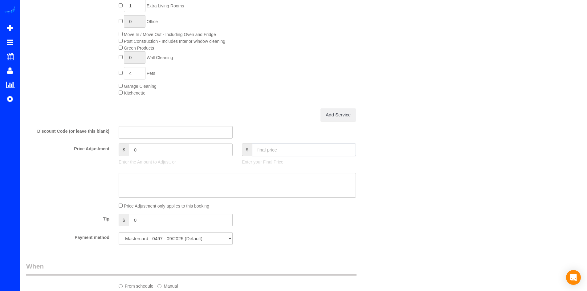
click at [272, 148] on input "text" at bounding box center [304, 150] width 104 height 13
type input "19"
type input "-174.19"
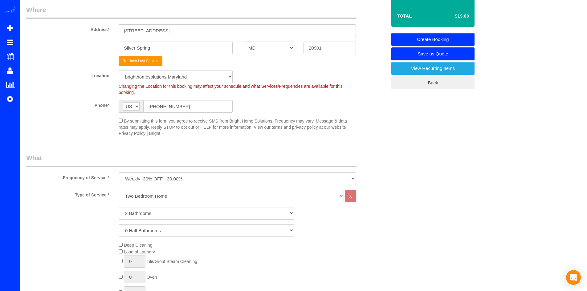
scroll to position [185, 0]
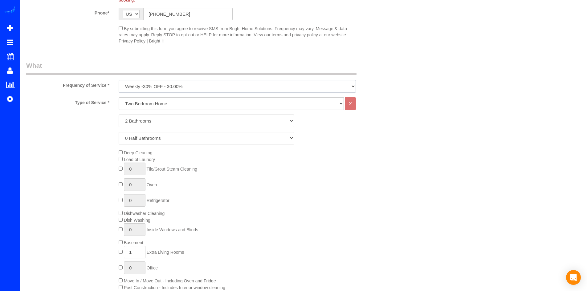
click at [169, 90] on select "Every Three Months triweekly -15% off - 15.00% Biweekly -20% off - 20.00% Month…" at bounding box center [237, 86] width 237 height 13
select select "object:1426"
click at [119, 80] on select "Every Three Months triweekly -15% off - 15.00% Biweekly -20% off - 20.00% Month…" at bounding box center [237, 86] width 237 height 13
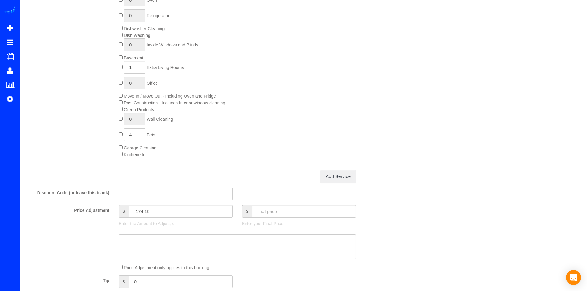
scroll to position [462, 0]
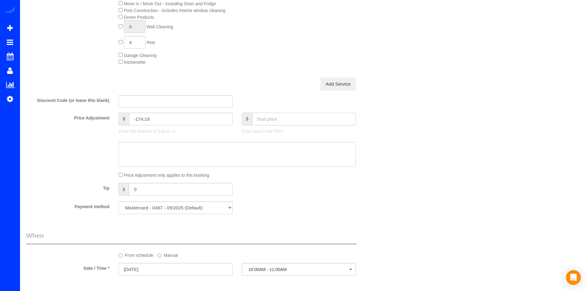
click at [266, 123] on input "text" at bounding box center [304, 119] width 104 height 13
type input "193.19"
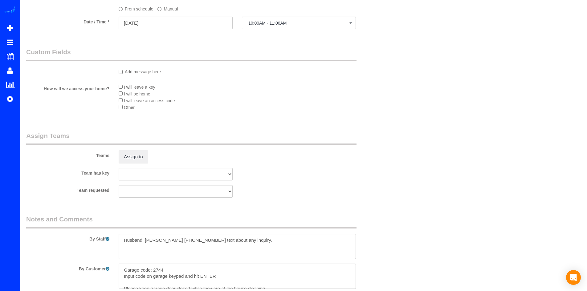
type input "-82.8"
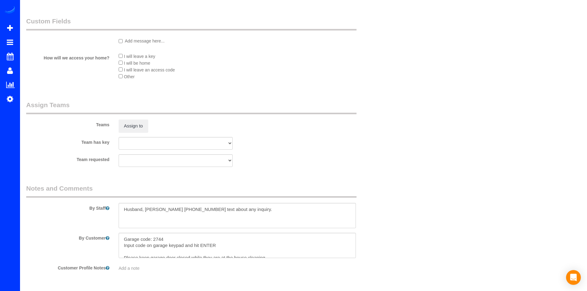
scroll to position [759, 0]
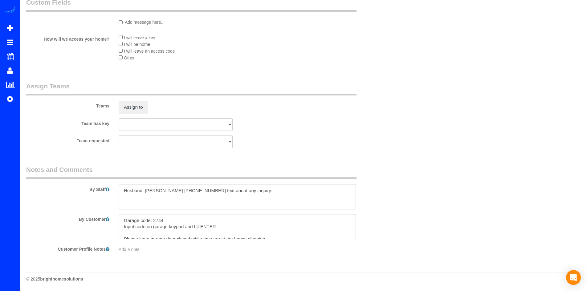
click at [233, 194] on textarea at bounding box center [237, 196] width 237 height 25
click at [179, 201] on textarea at bounding box center [237, 196] width 237 height 25
click at [197, 205] on textarea at bounding box center [237, 196] width 237 height 25
click at [148, 204] on textarea at bounding box center [237, 196] width 237 height 25
click at [191, 204] on textarea at bounding box center [237, 196] width 237 height 25
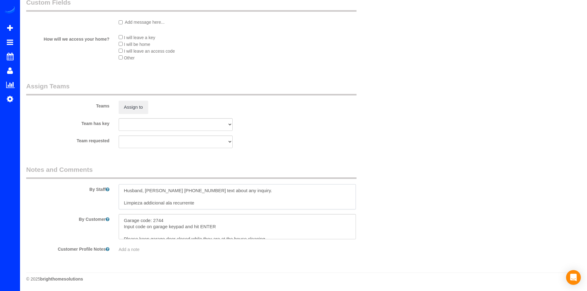
click at [194, 204] on textarea at bounding box center [237, 196] width 237 height 25
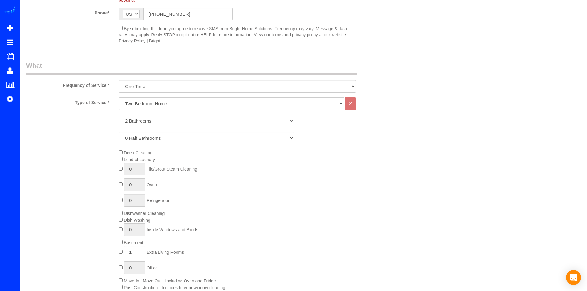
scroll to position [0, 0]
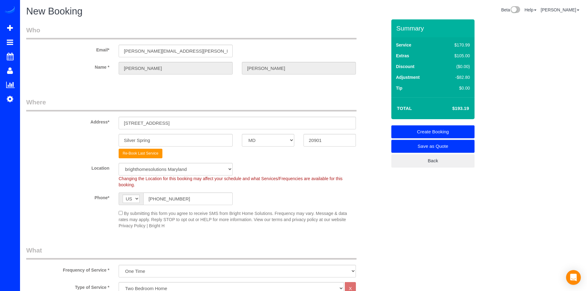
type textarea "Husband, [PERSON_NAME] [PHONE_NUMBER] text about any inquiry. Limpieza addicion…"
click at [457, 134] on link "Create Booking" at bounding box center [433, 131] width 83 height 13
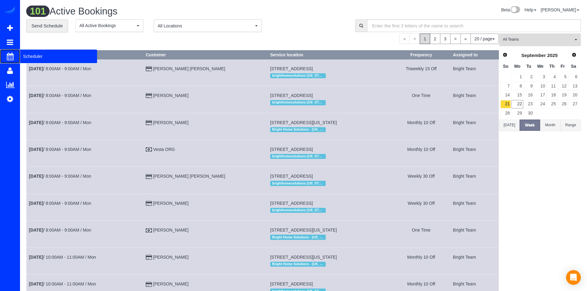
click at [24, 58] on span "Scheduler" at bounding box center [58, 56] width 77 height 14
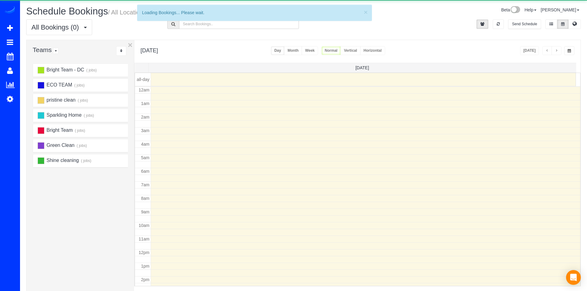
scroll to position [82, 0]
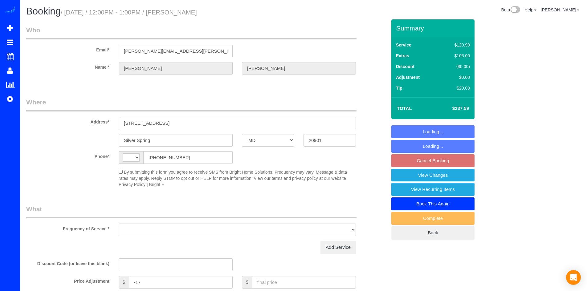
select select "MD"
select select "string:[GEOGRAPHIC_DATA]"
select select "string:fspay-6b53e93f-9ddf-414d-8f3e-cb152b0f53fc"
select select "object:619"
select select "2"
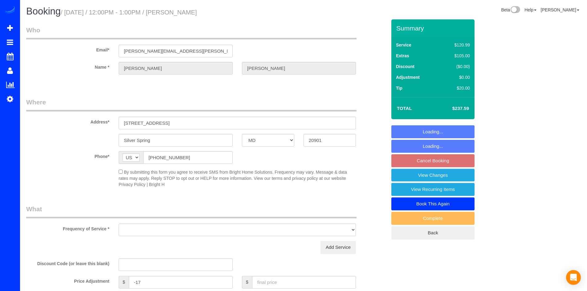
select select "spot3"
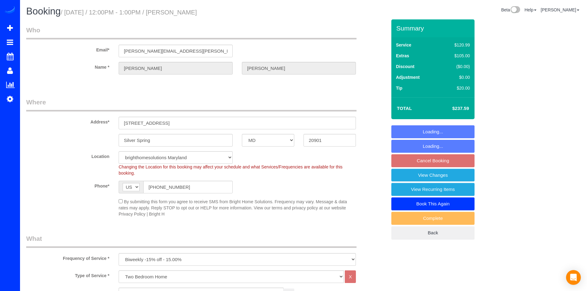
select select "object:801"
select select "spot19"
select select "2"
